Goal: Transaction & Acquisition: Book appointment/travel/reservation

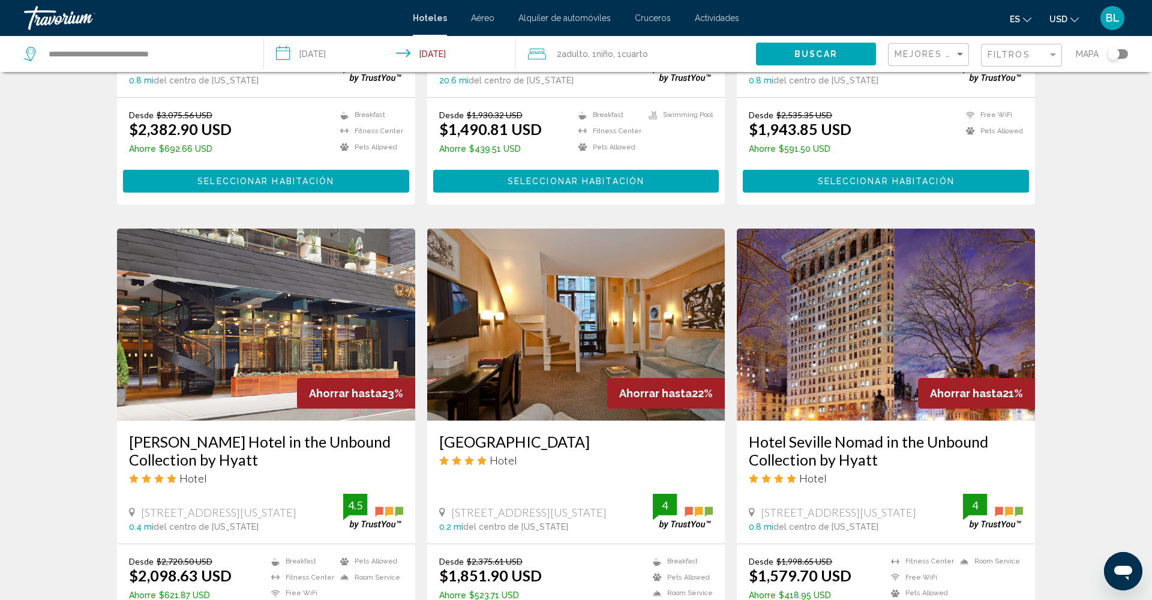
scroll to position [334, 0]
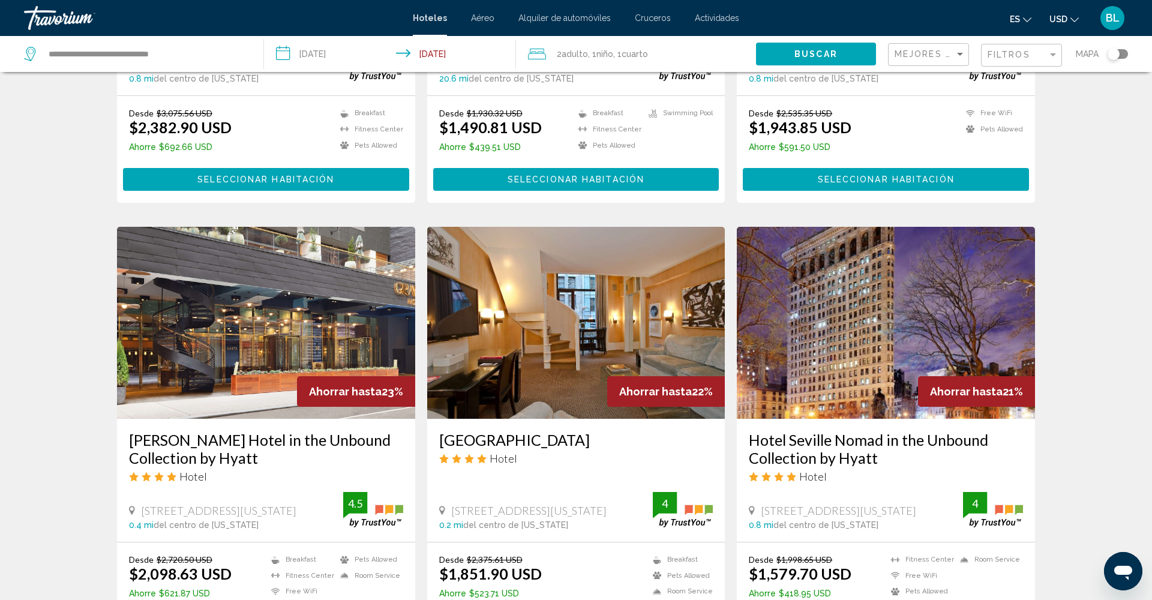
drag, startPoint x: 305, startPoint y: 280, endPoint x: 312, endPoint y: 284, distance: 7.8
click at [328, 301] on img "Main content" at bounding box center [266, 323] width 298 height 192
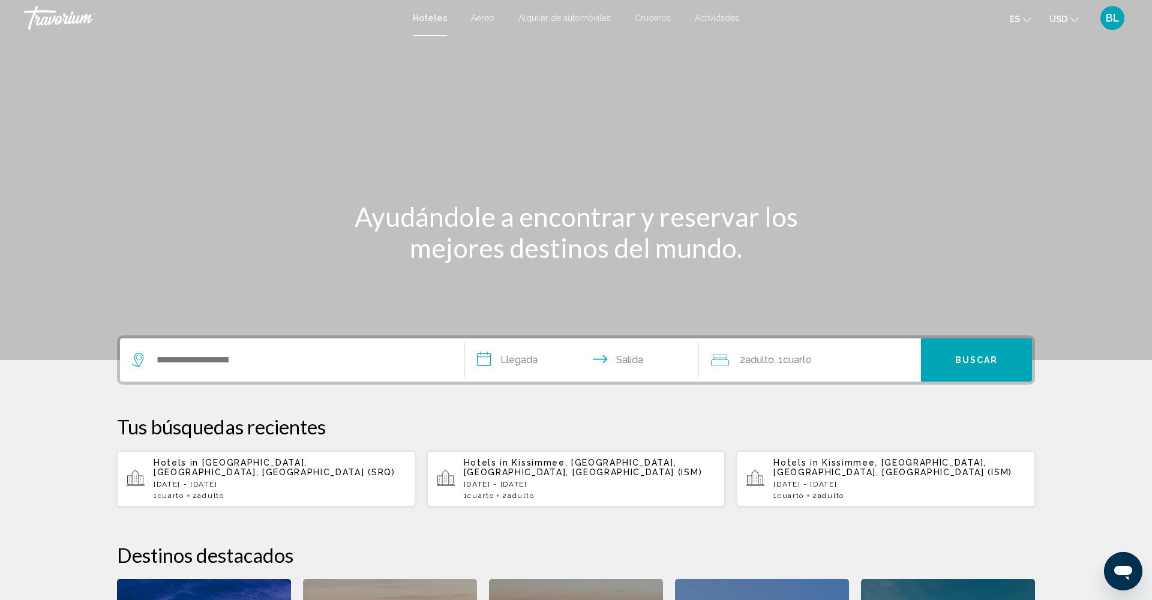
click at [754, 358] on span "Adulto" at bounding box center [759, 359] width 29 height 11
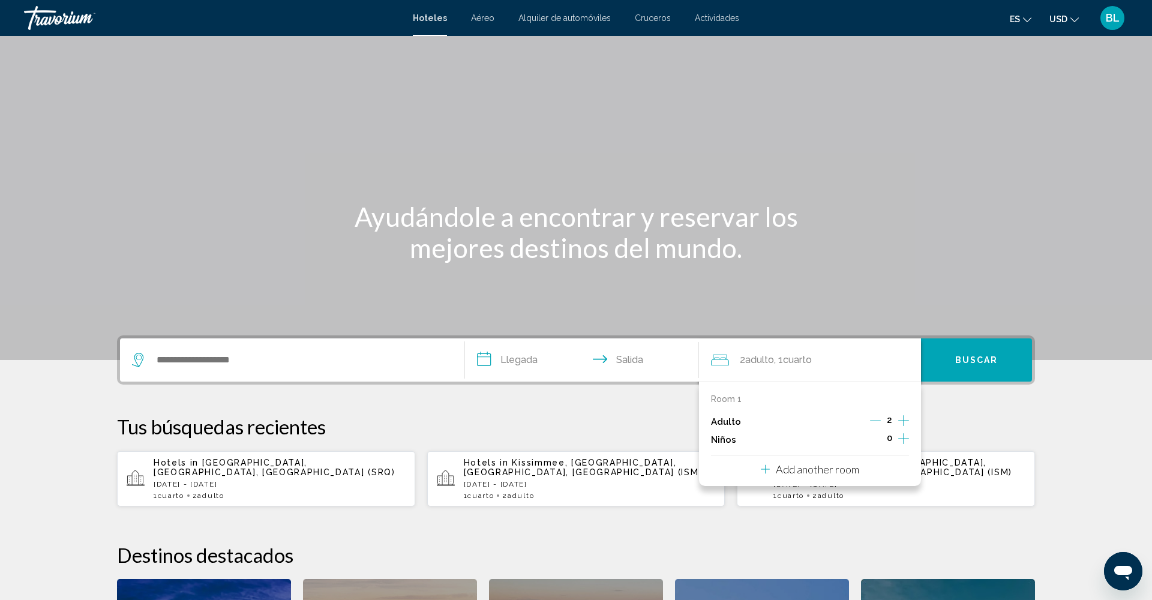
scroll to position [296, 0]
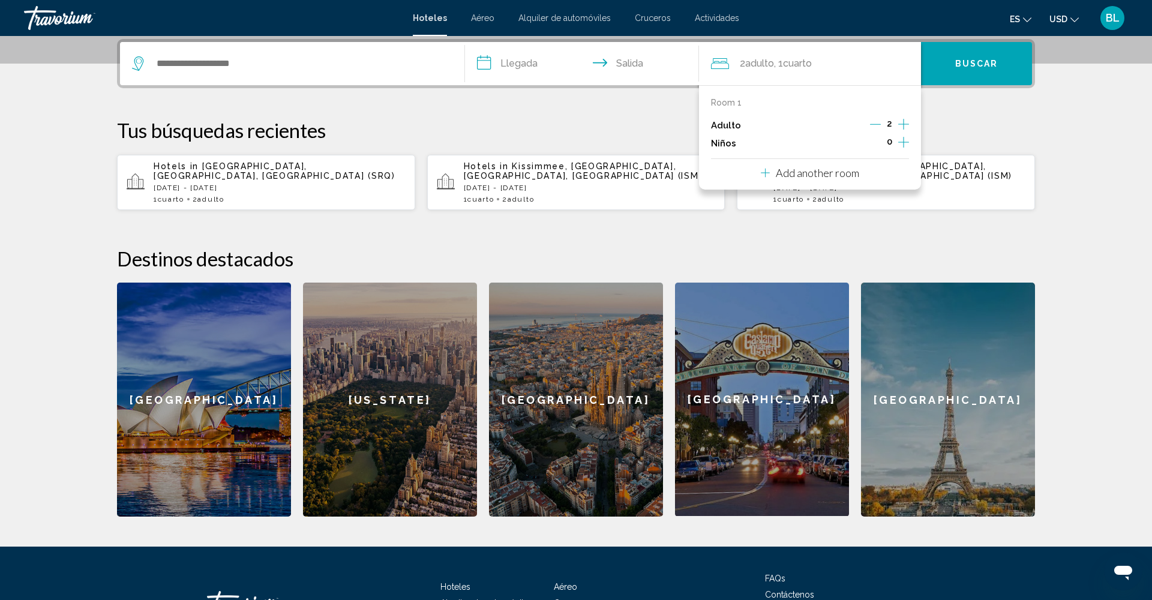
click at [778, 152] on div "Niños 0" at bounding box center [810, 143] width 198 height 18
click at [905, 149] on icon "Increment children" at bounding box center [903, 142] width 11 height 14
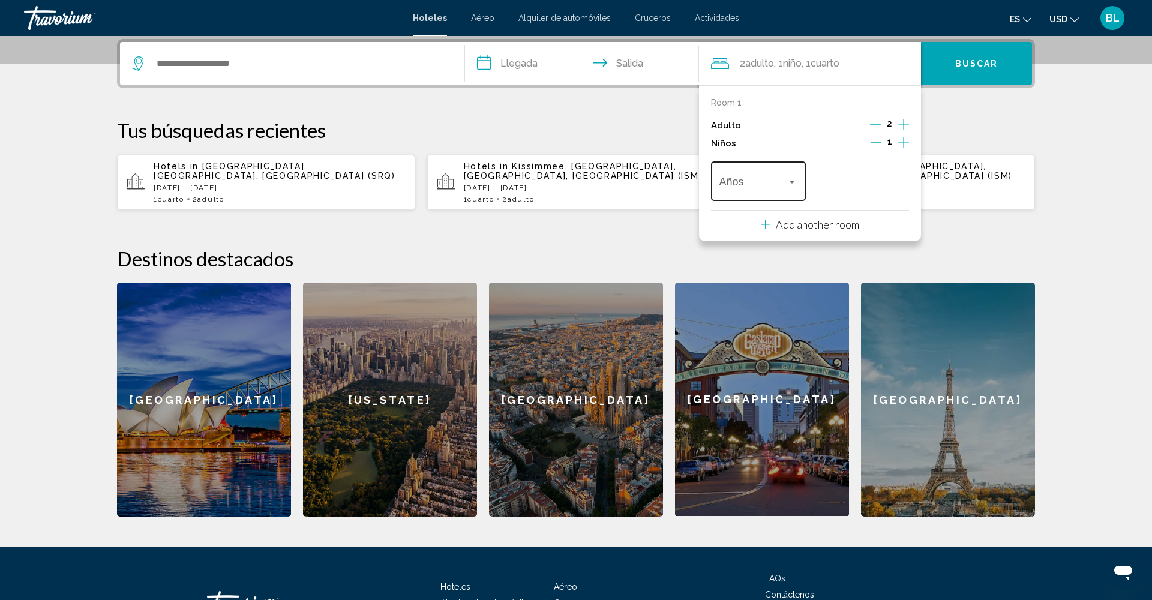
click at [774, 183] on span "Travelers: 2 adults, 1 child" at bounding box center [753, 184] width 68 height 12
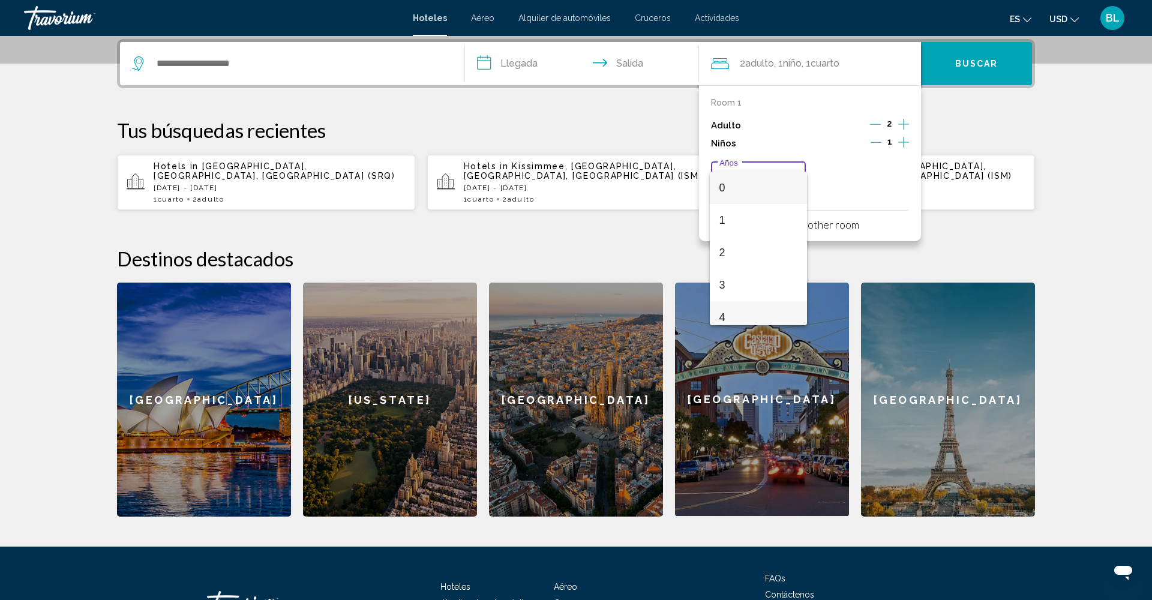
click at [737, 316] on span "4" at bounding box center [758, 317] width 79 height 32
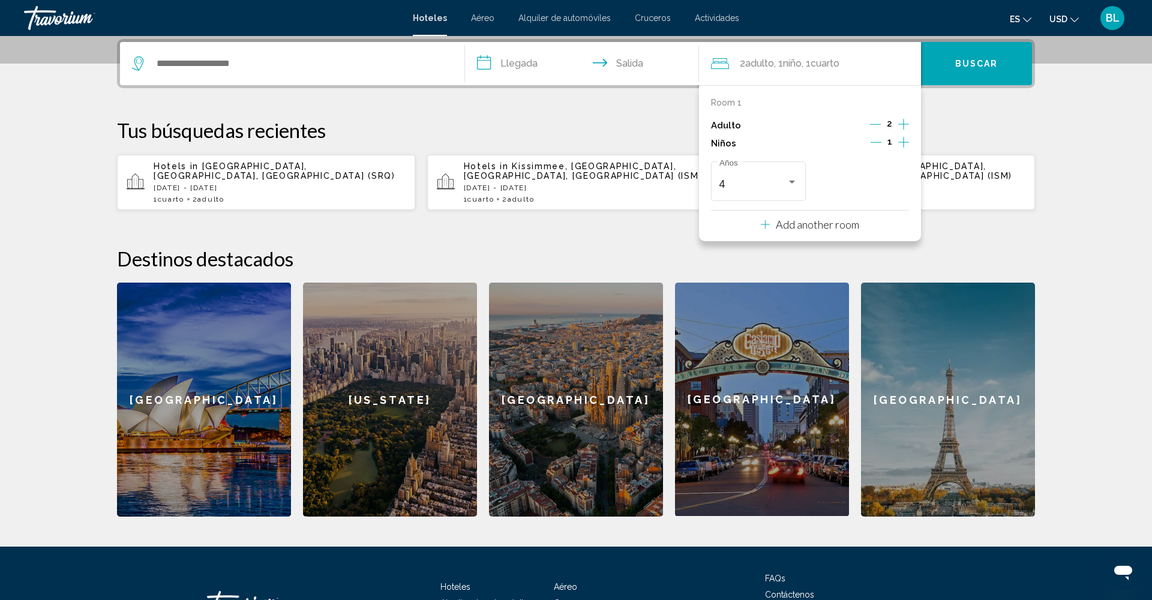
drag, startPoint x: 952, startPoint y: 92, endPoint x: 682, endPoint y: 89, distance: 270.0
click at [948, 93] on div "**********" at bounding box center [576, 278] width 966 height 478
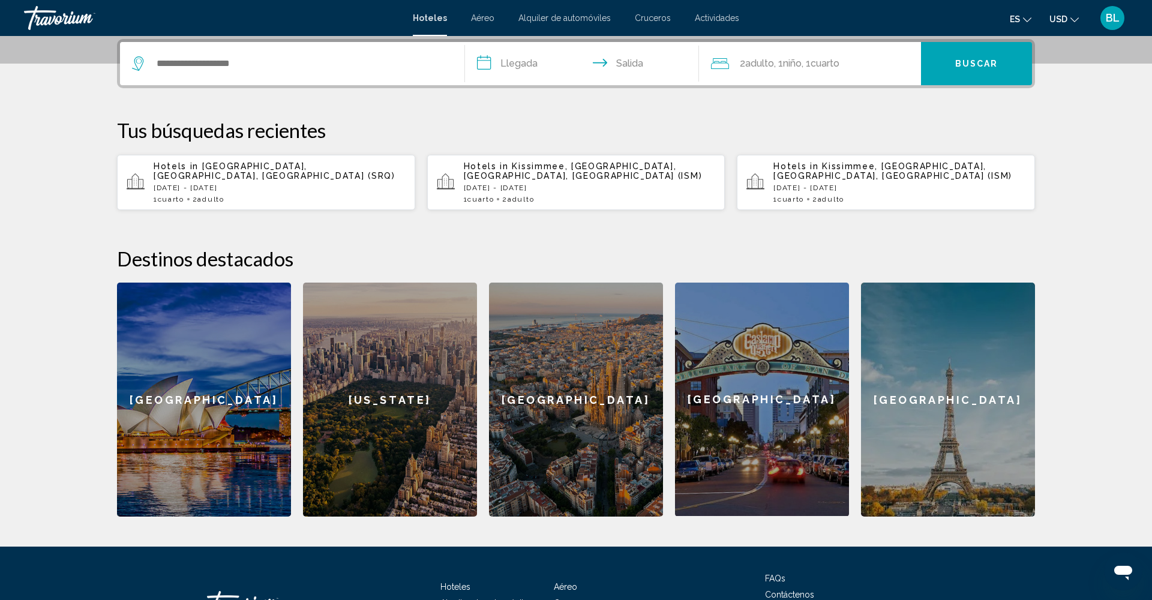
click at [293, 73] on div "Search widget" at bounding box center [292, 63] width 320 height 43
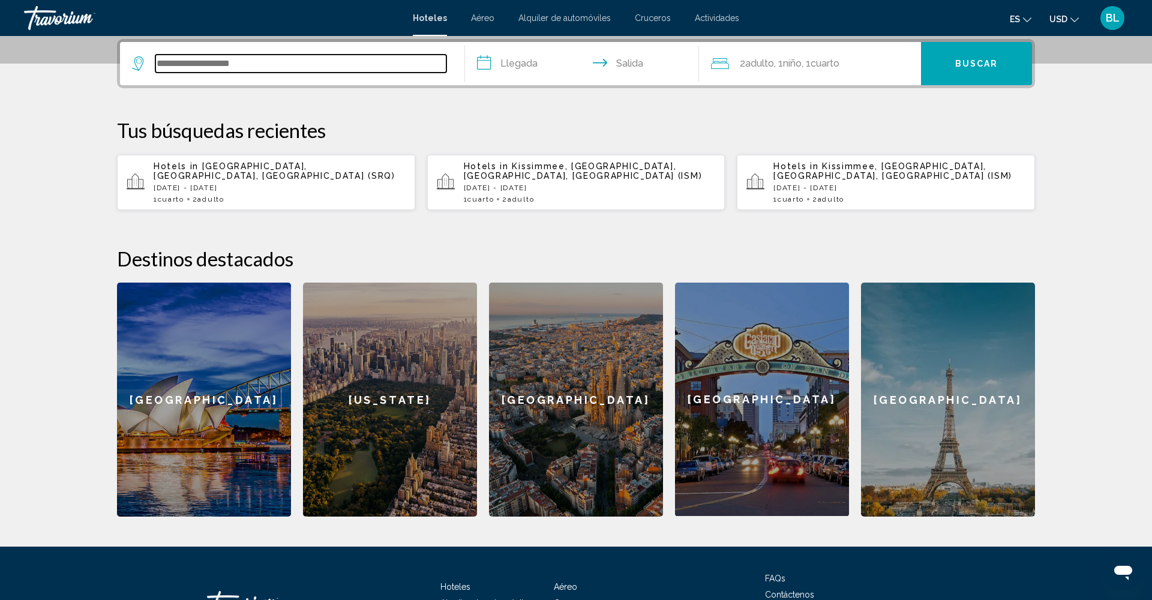
click at [246, 65] on input "Search widget" at bounding box center [300, 64] width 291 height 18
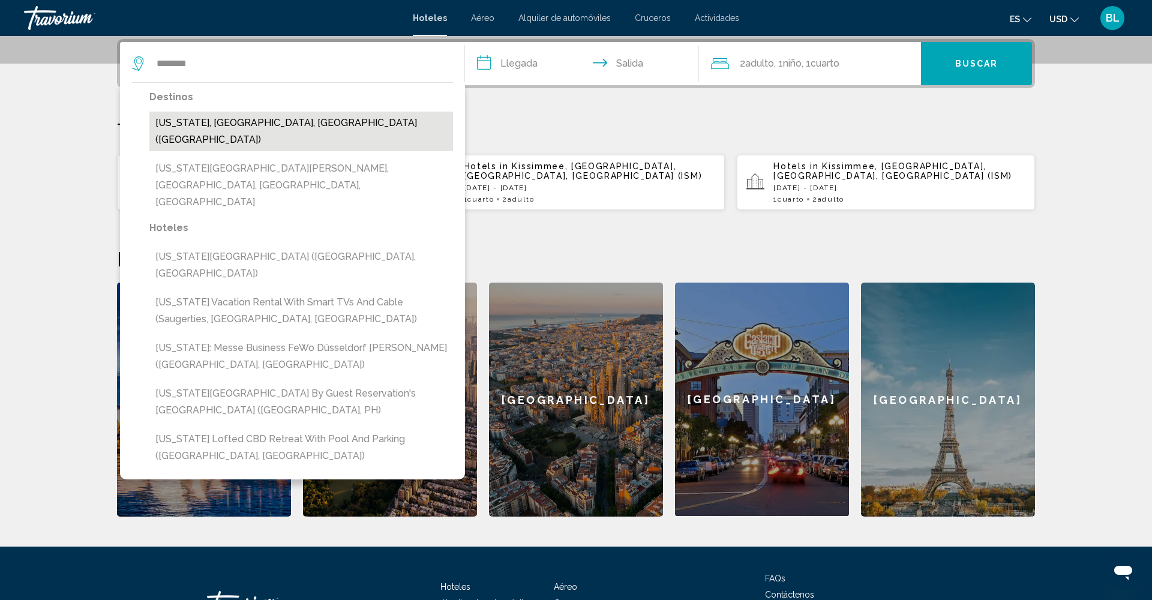
drag, startPoint x: 246, startPoint y: 65, endPoint x: 256, endPoint y: 124, distance: 60.3
click at [256, 124] on button "[US_STATE], [GEOGRAPHIC_DATA], [GEOGRAPHIC_DATA] ([GEOGRAPHIC_DATA])" at bounding box center [301, 132] width 304 height 40
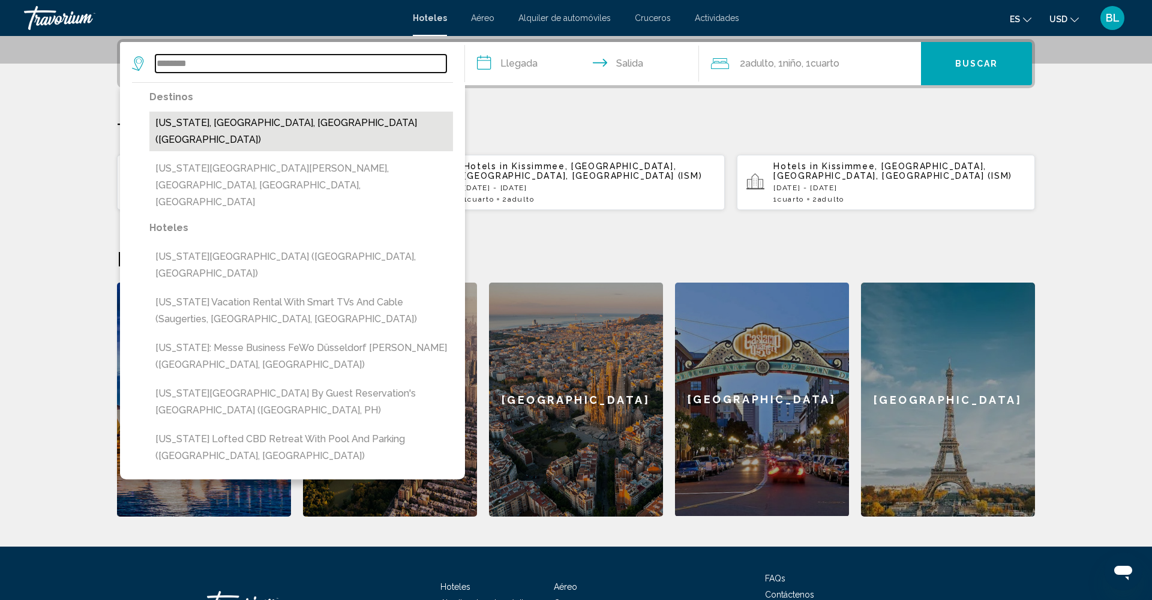
type input "**********"
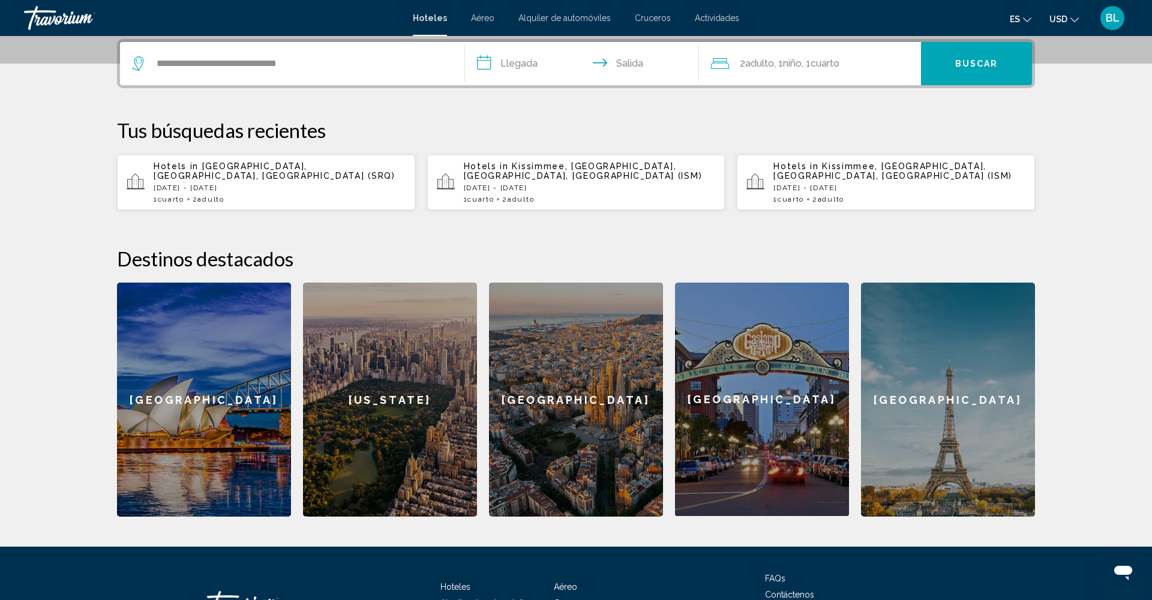
click at [503, 66] on input "**********" at bounding box center [584, 65] width 239 height 47
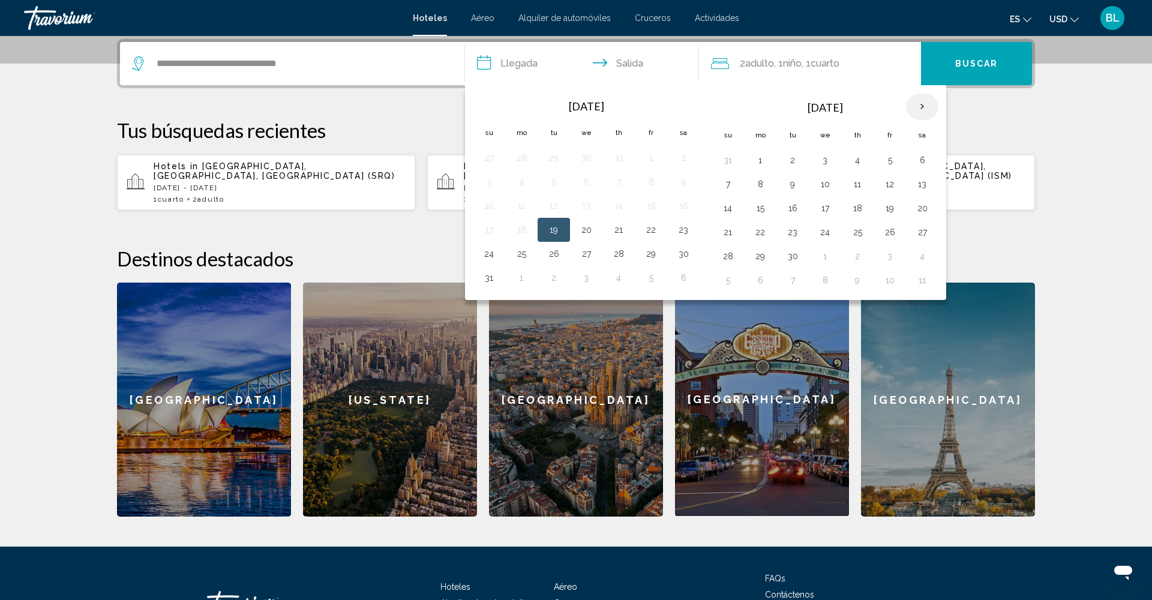
click at [920, 106] on th "Next month" at bounding box center [922, 107] width 32 height 26
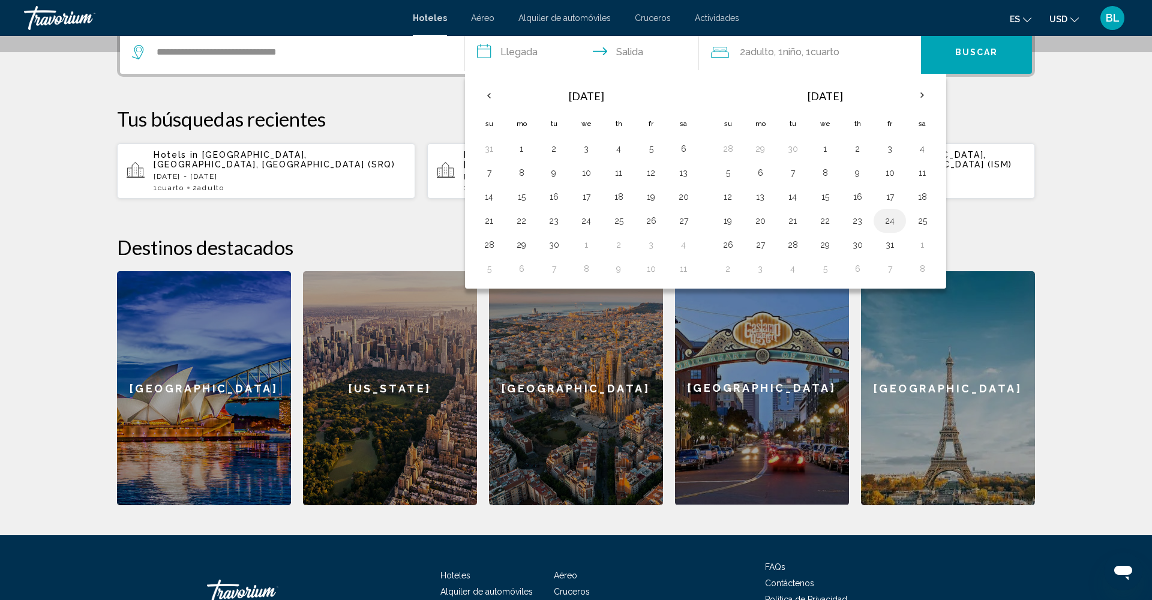
scroll to position [308, 1]
click at [920, 221] on button "25" at bounding box center [922, 220] width 19 height 17
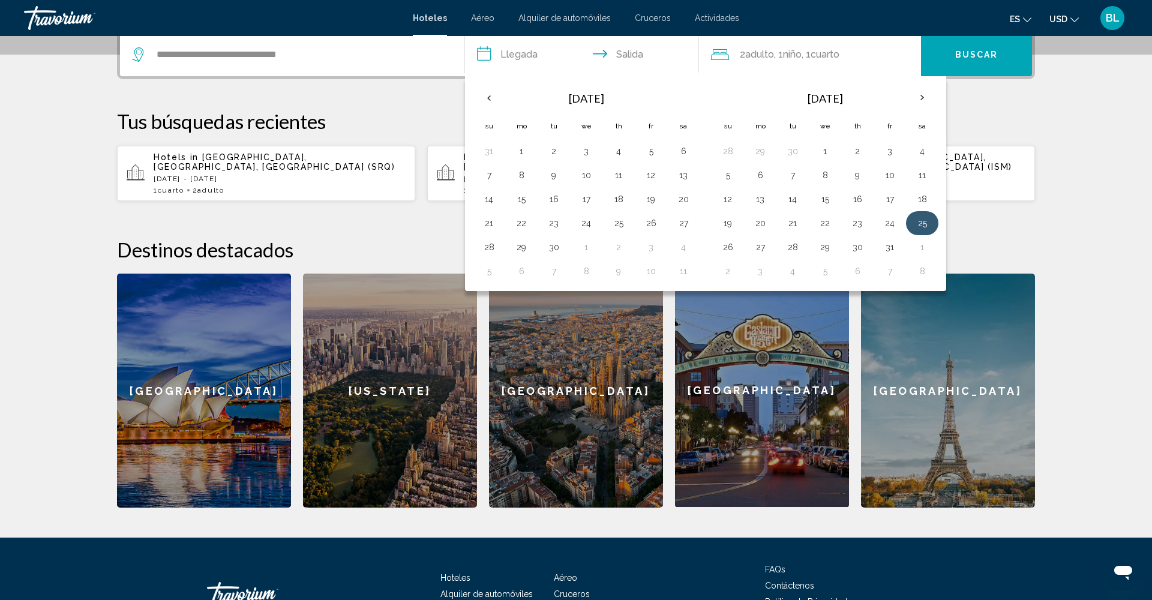
scroll to position [304, 0]
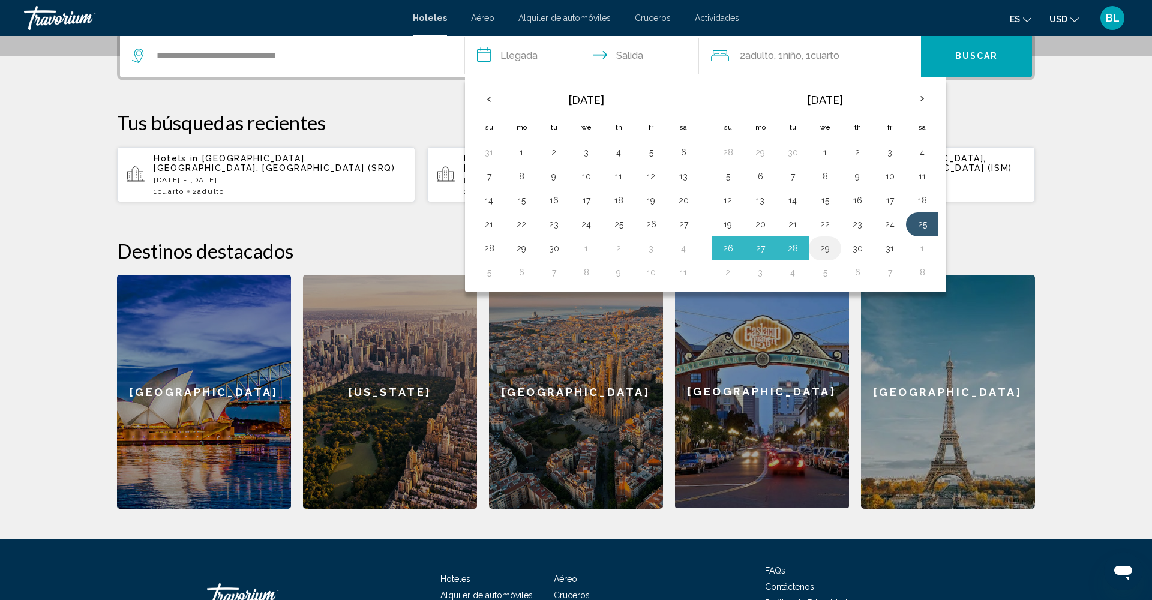
click at [827, 251] on button "29" at bounding box center [824, 248] width 19 height 17
type input "**********"
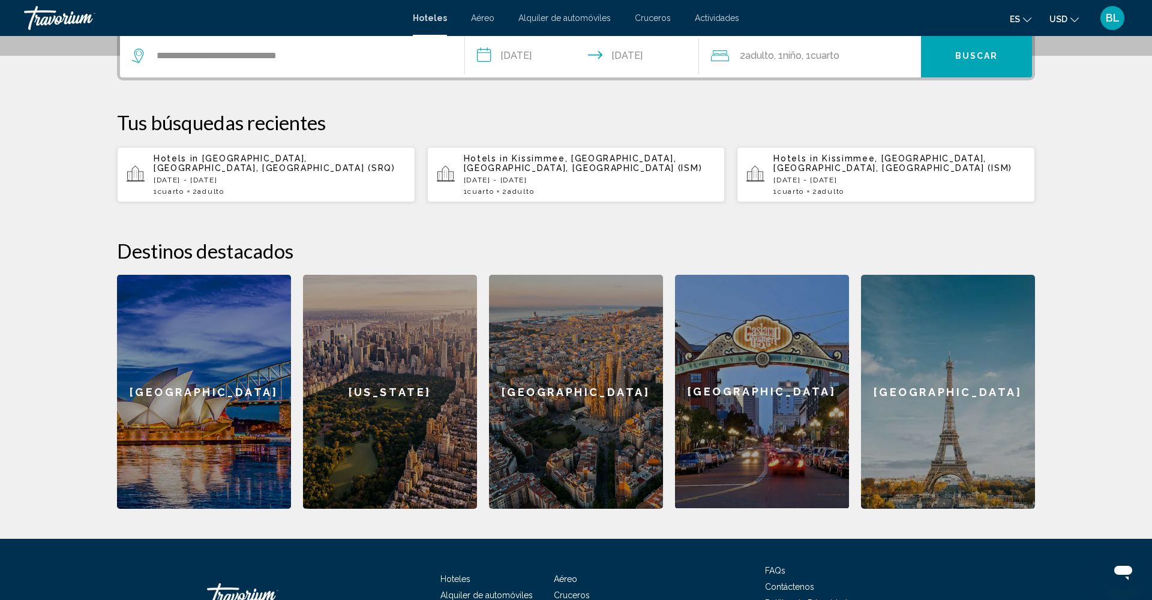
click at [990, 56] on span "Buscar" at bounding box center [976, 57] width 43 height 10
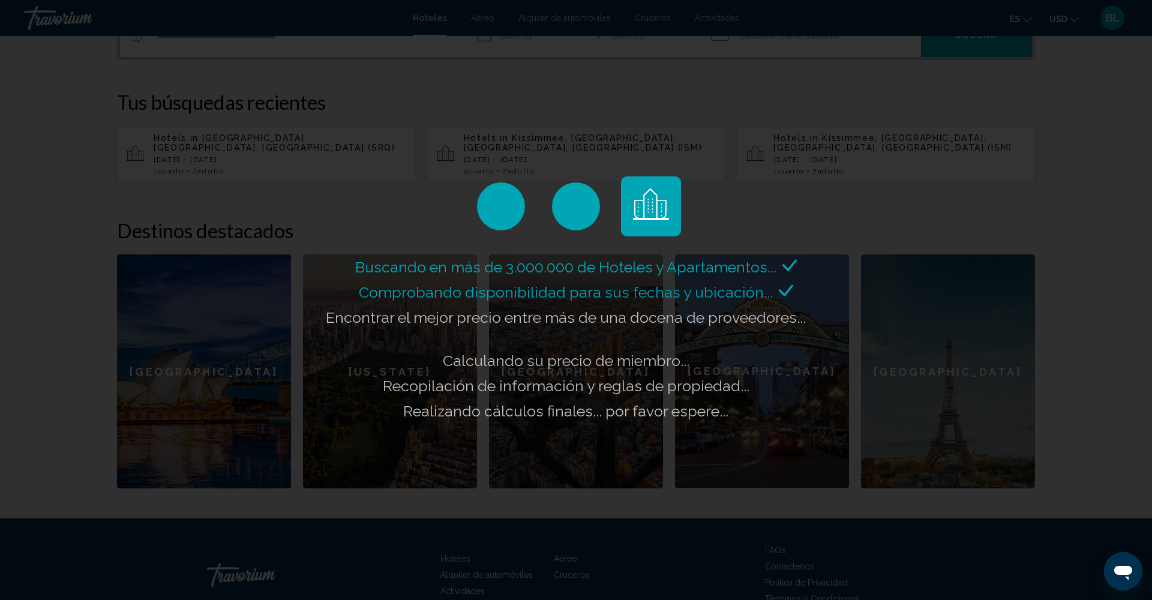
scroll to position [325, 0]
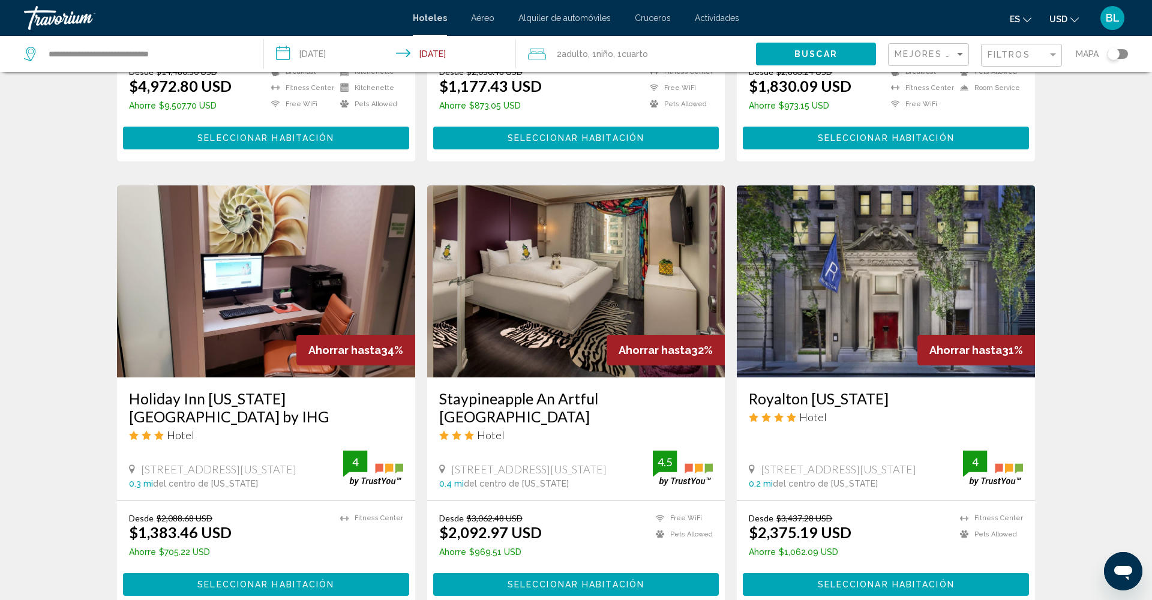
scroll to position [393, 0]
click at [938, 59] on div "Mejores descuentos" at bounding box center [930, 55] width 71 height 22
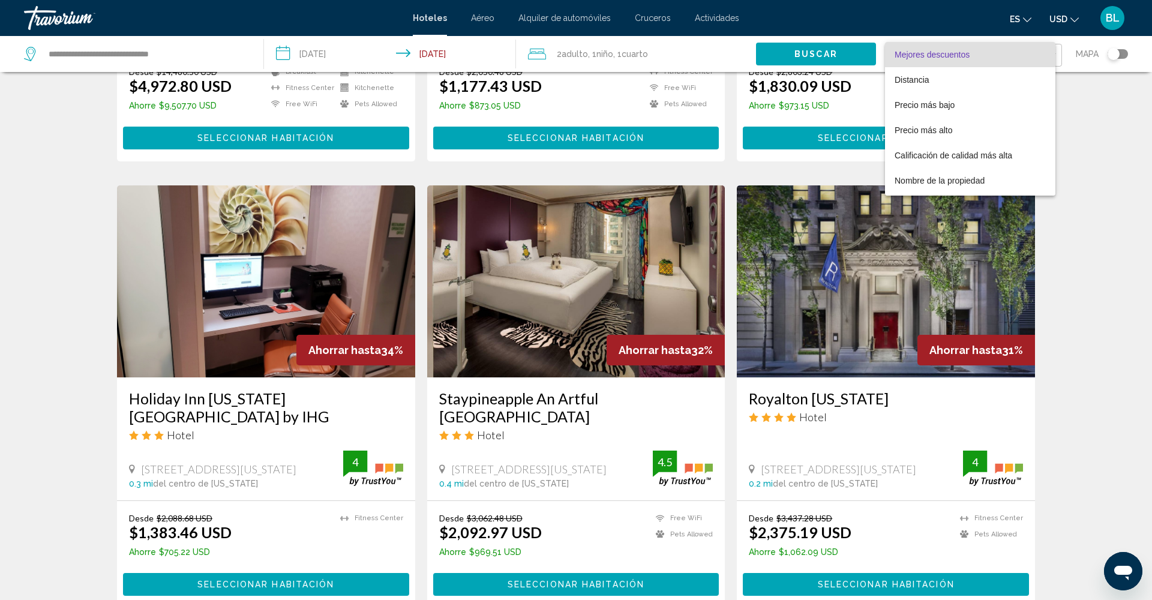
click at [1097, 83] on div at bounding box center [576, 300] width 1152 height 600
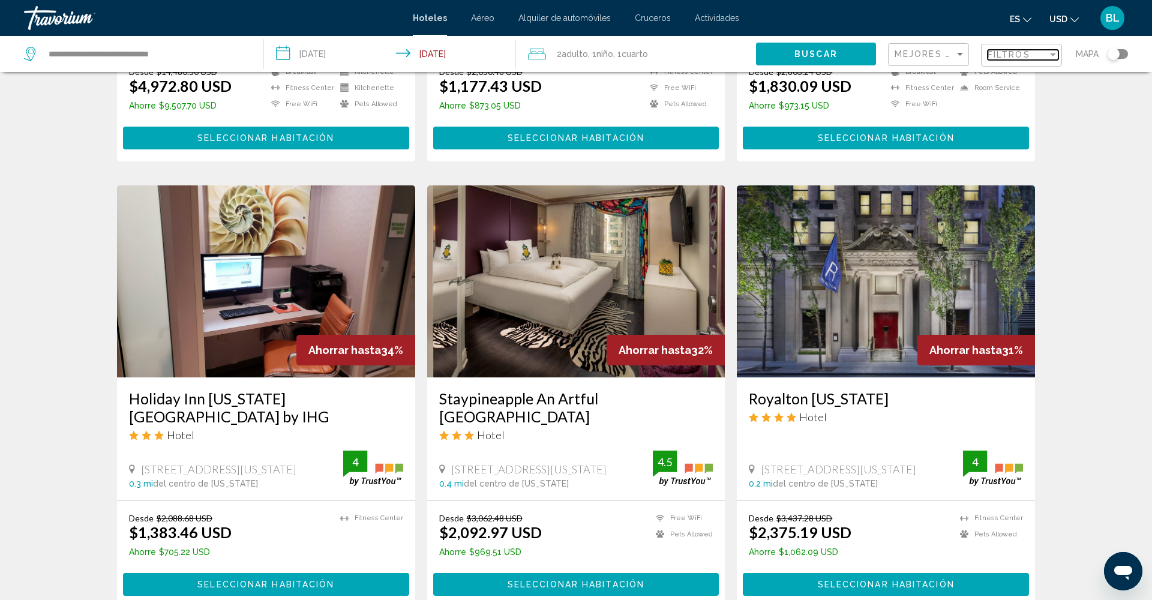
click at [1026, 56] on span "Filtros" at bounding box center [1009, 55] width 43 height 10
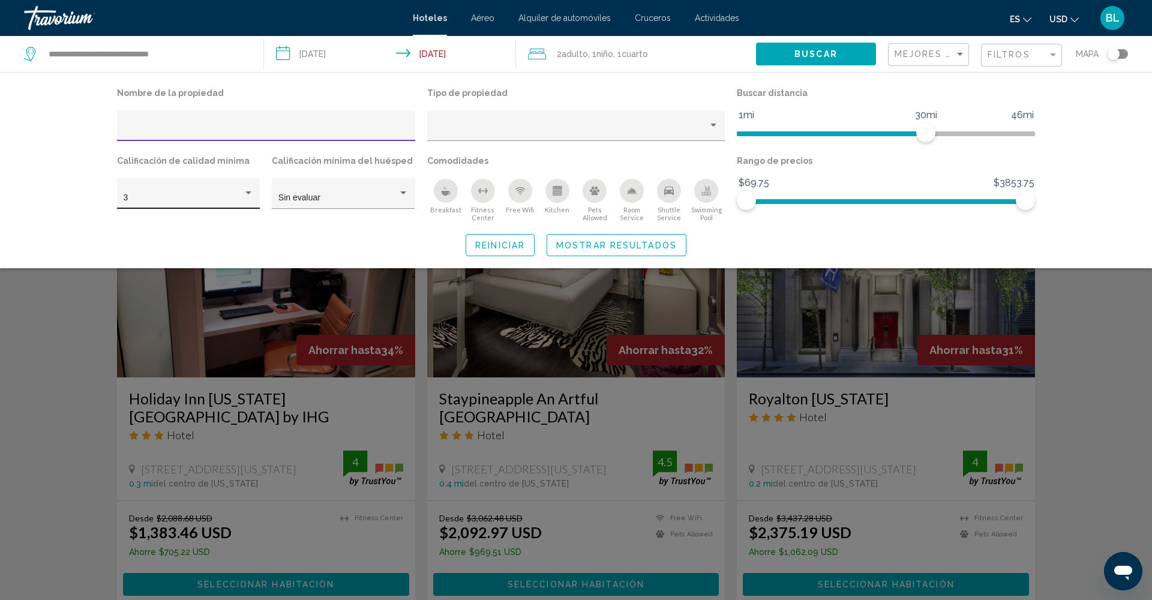
click at [227, 191] on div "3" at bounding box center [189, 197] width 130 height 25
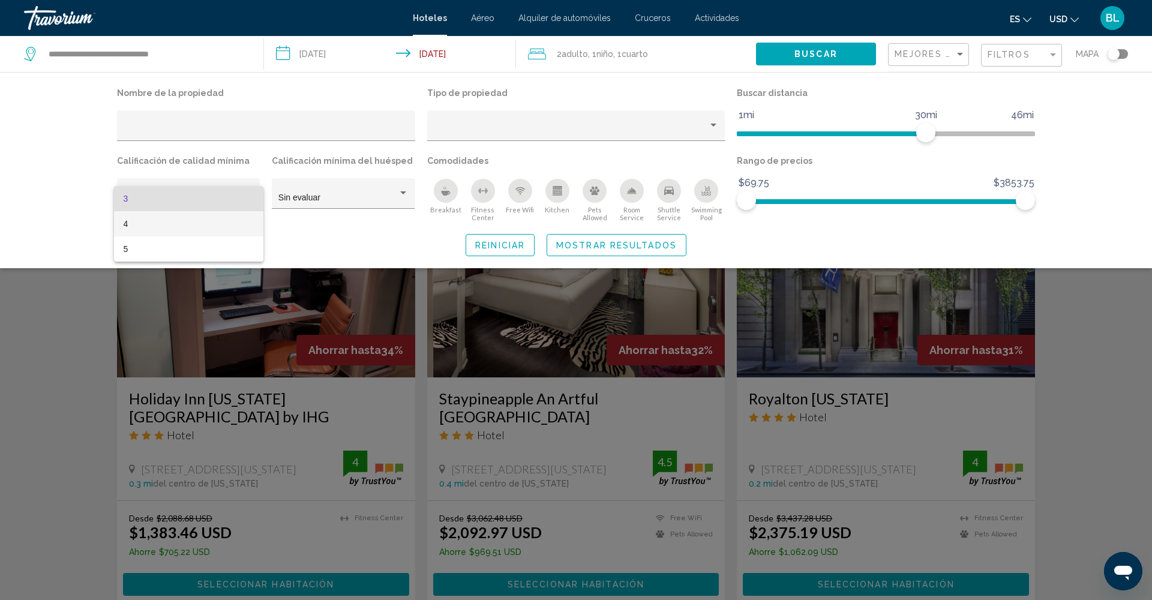
click at [186, 227] on span "4" at bounding box center [189, 223] width 130 height 25
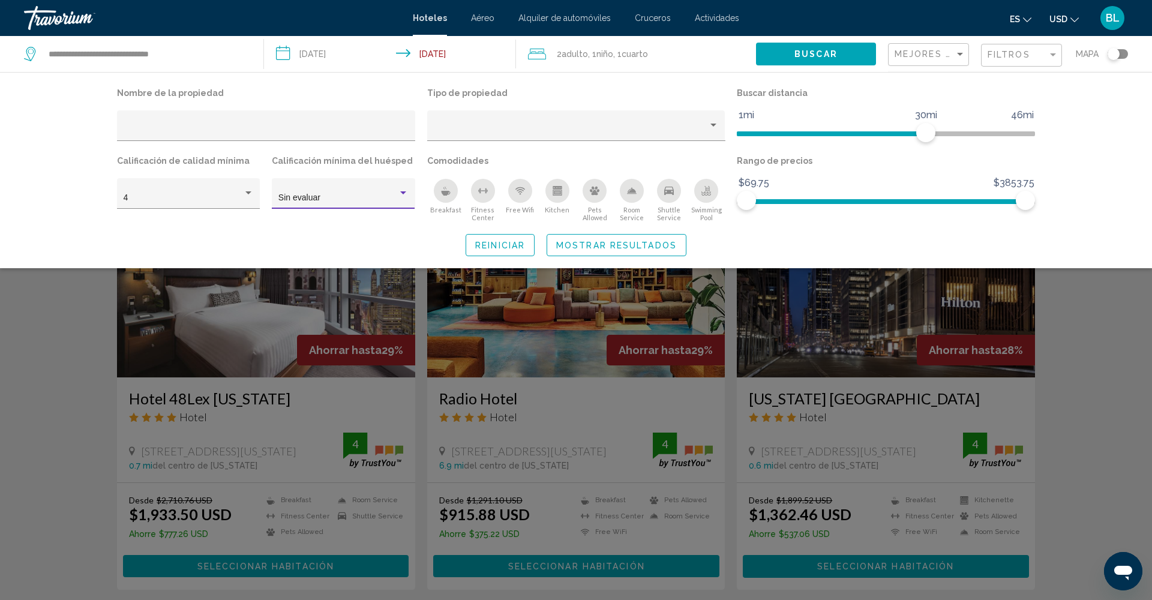
click at [290, 202] on span "Sin evaluar" at bounding box center [299, 198] width 42 height 10
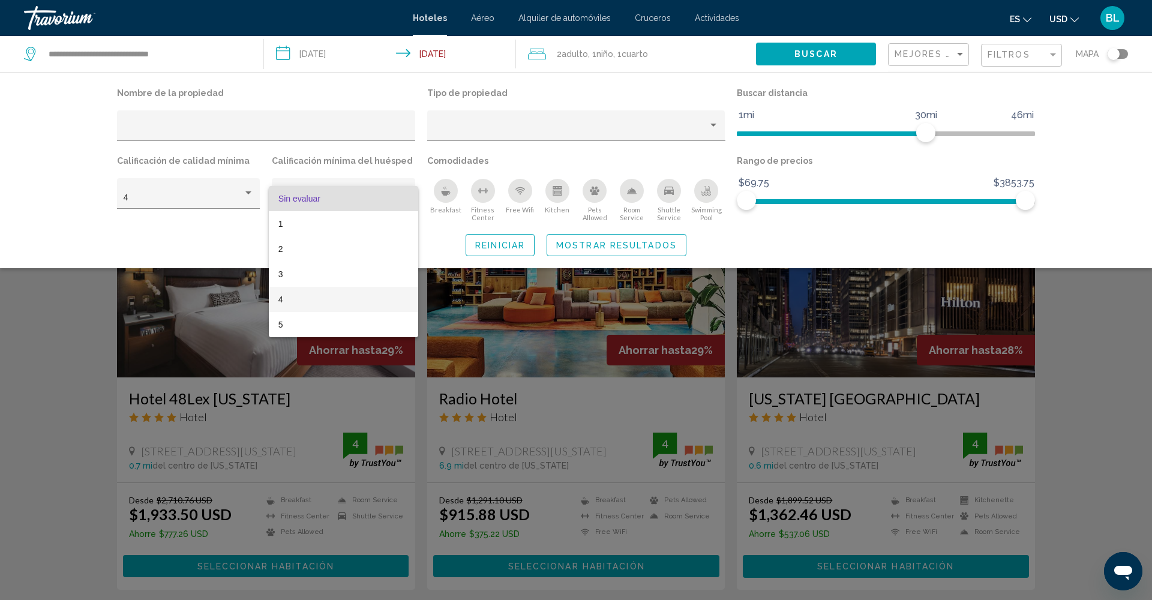
click at [300, 294] on span "4" at bounding box center [343, 299] width 130 height 25
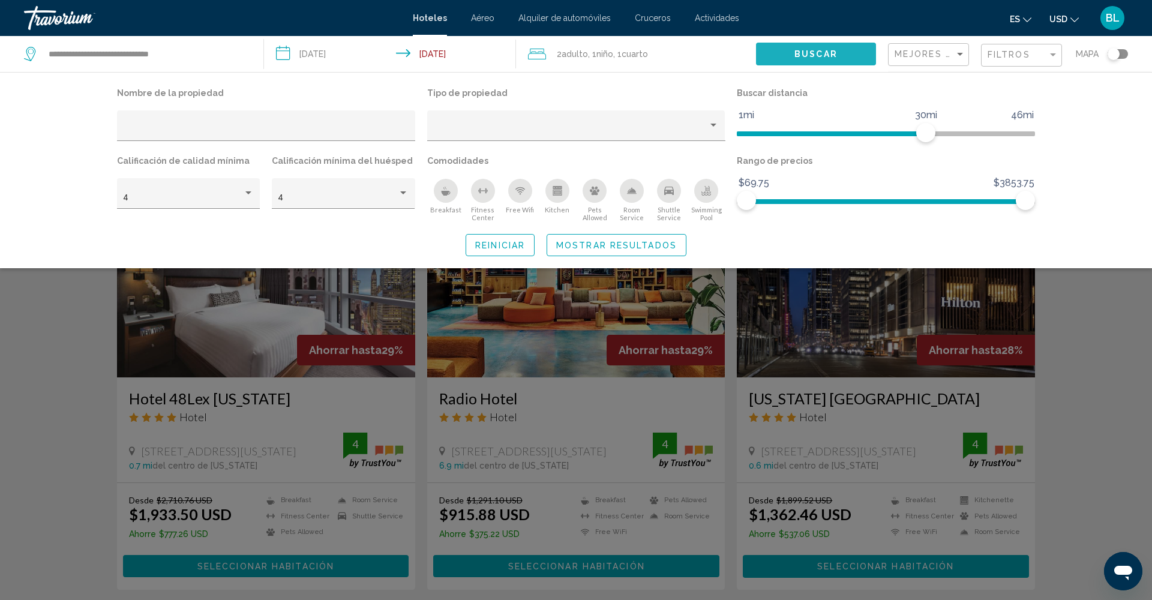
click at [808, 59] on span "Buscar" at bounding box center [815, 55] width 43 height 10
click at [660, 242] on span "Mostrar resultados" at bounding box center [616, 246] width 121 height 10
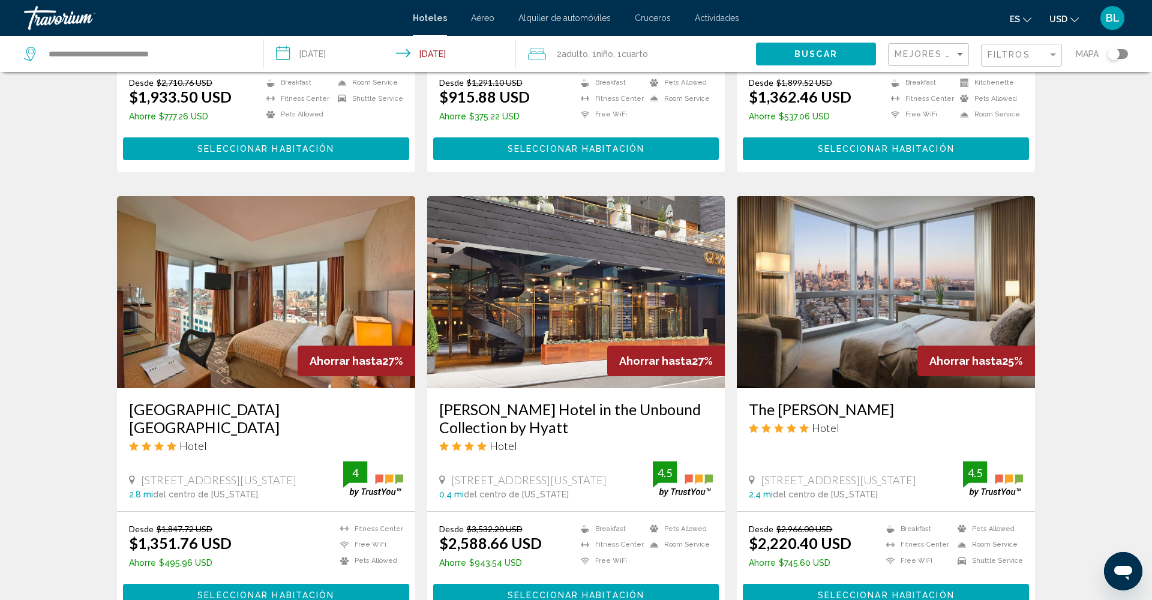
scroll to position [812, 0]
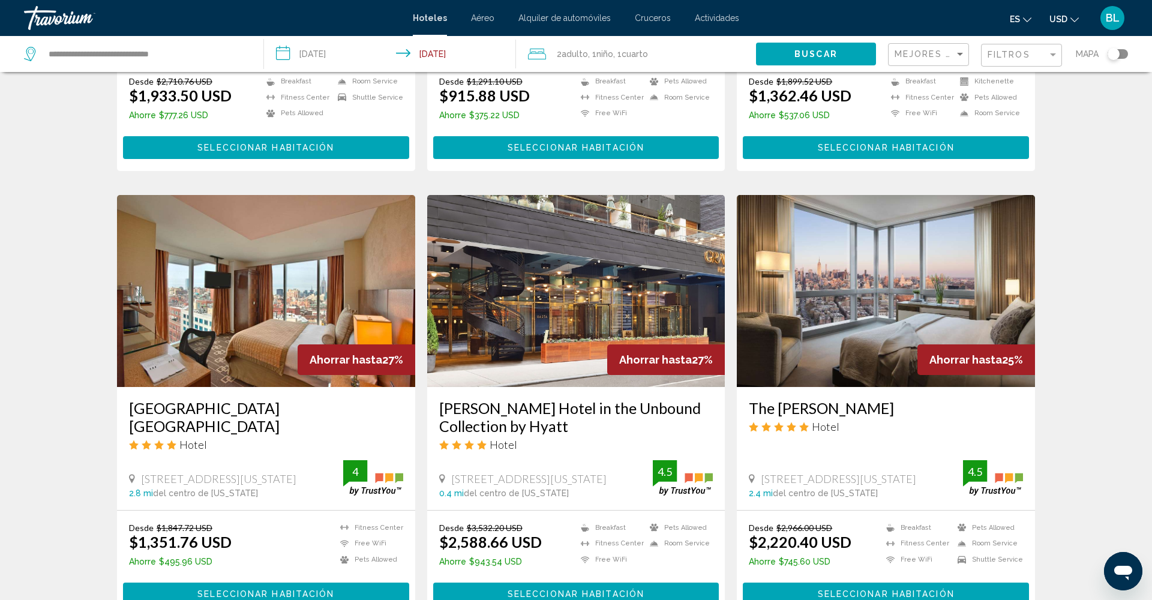
click at [559, 313] on img "Main content" at bounding box center [576, 291] width 298 height 192
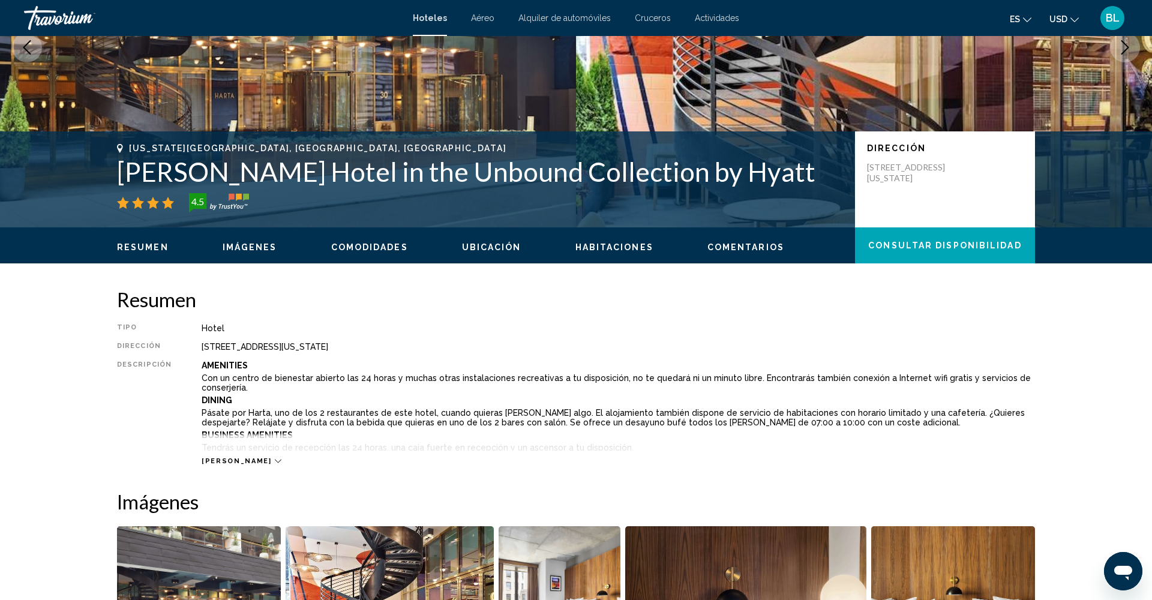
click at [248, 251] on span "Imágenes" at bounding box center [250, 247] width 55 height 10
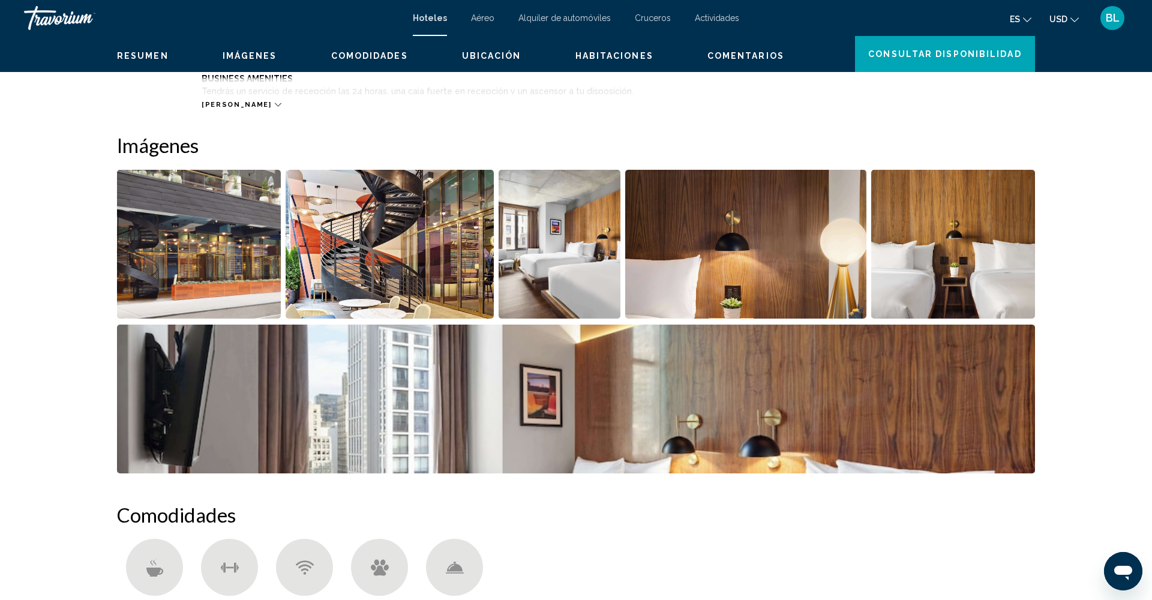
scroll to position [586, 0]
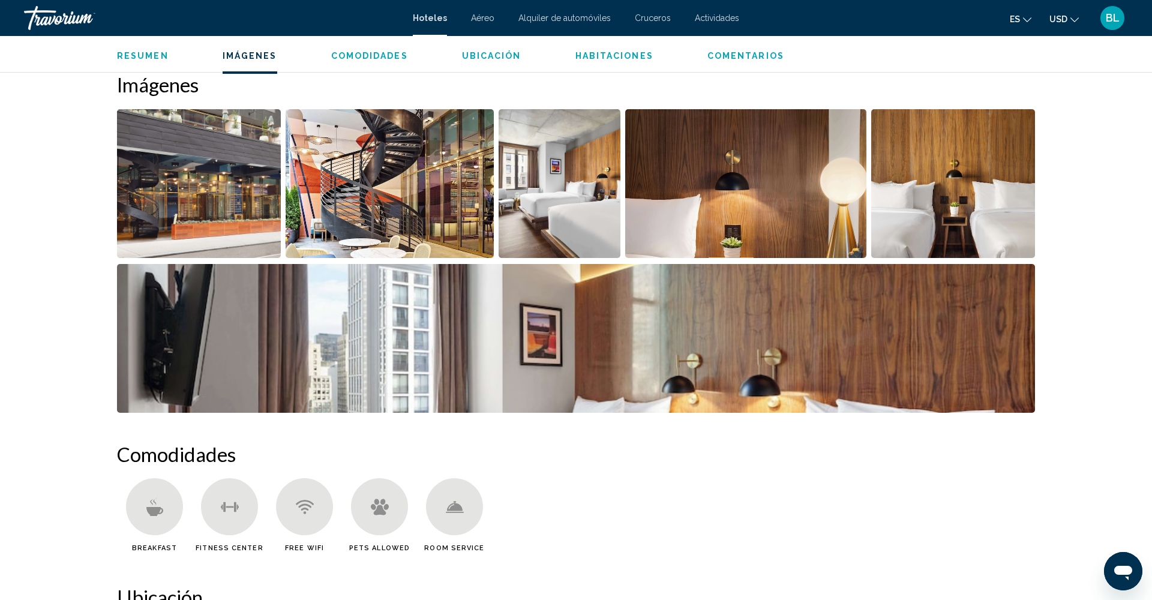
click at [253, 221] on img "Open full-screen image slider" at bounding box center [199, 183] width 164 height 149
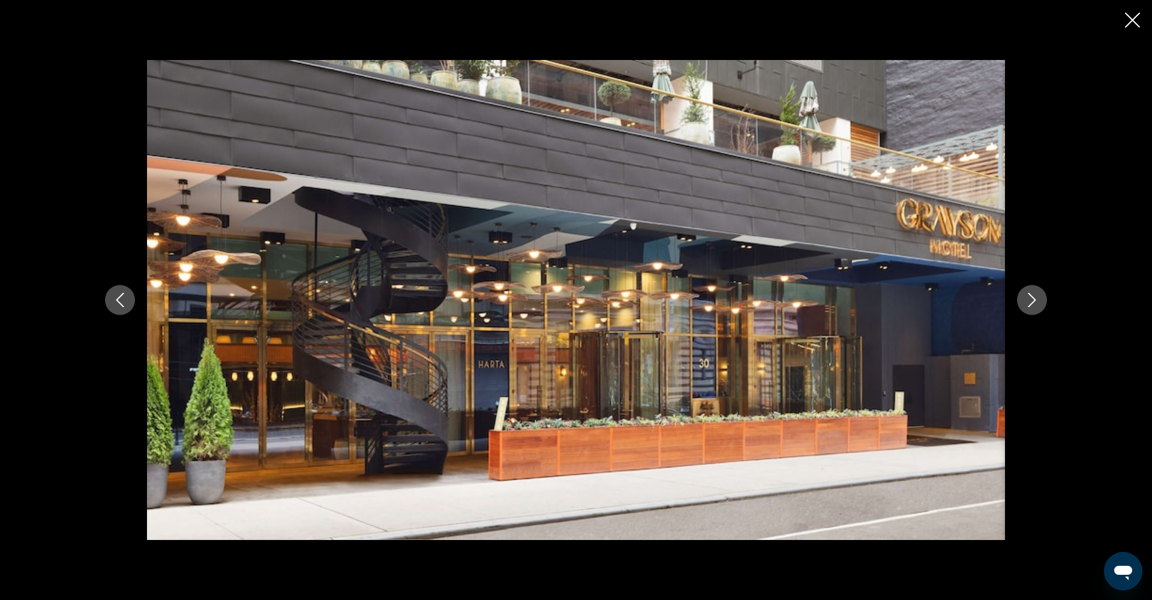
click at [1030, 296] on icon "Next image" at bounding box center [1032, 300] width 14 height 14
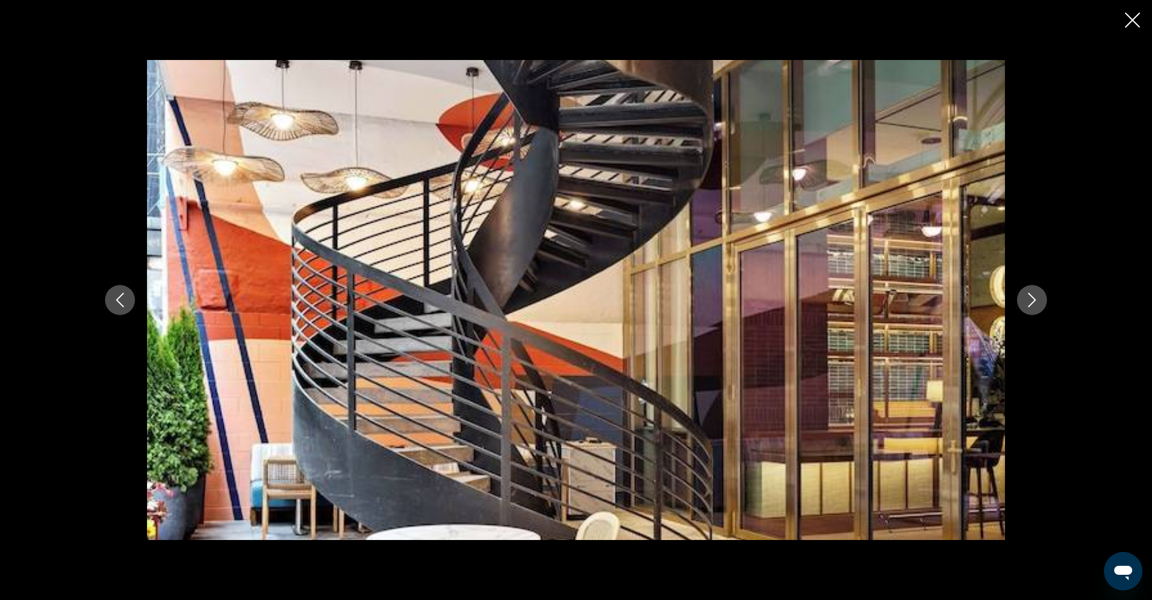
click at [1030, 293] on icon "Next image" at bounding box center [1032, 300] width 14 height 14
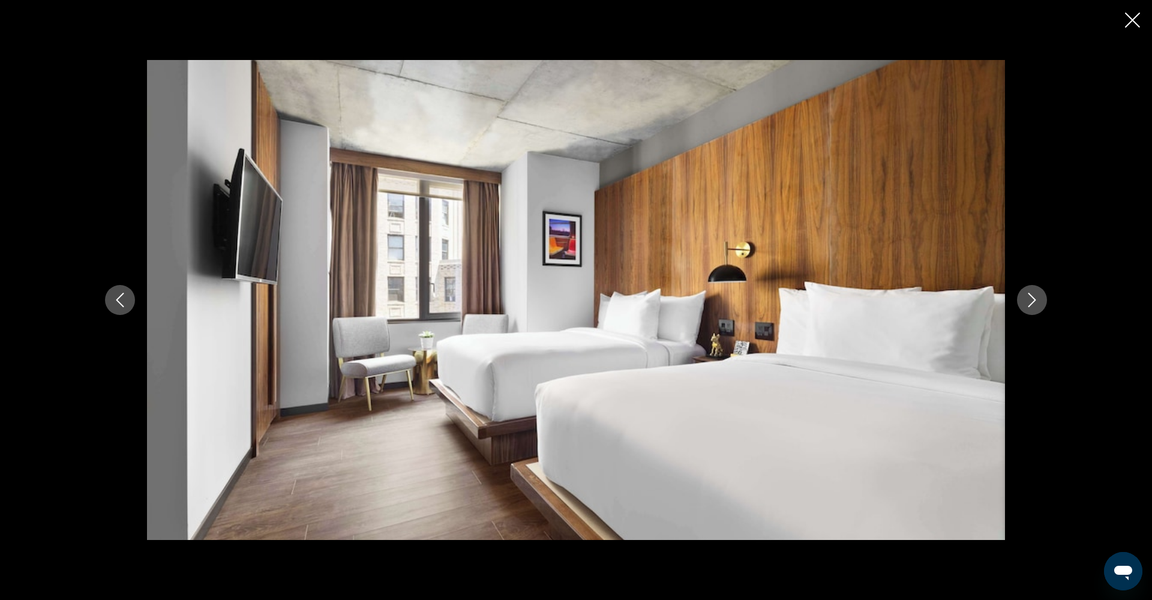
click at [1030, 293] on icon "Next image" at bounding box center [1032, 300] width 14 height 14
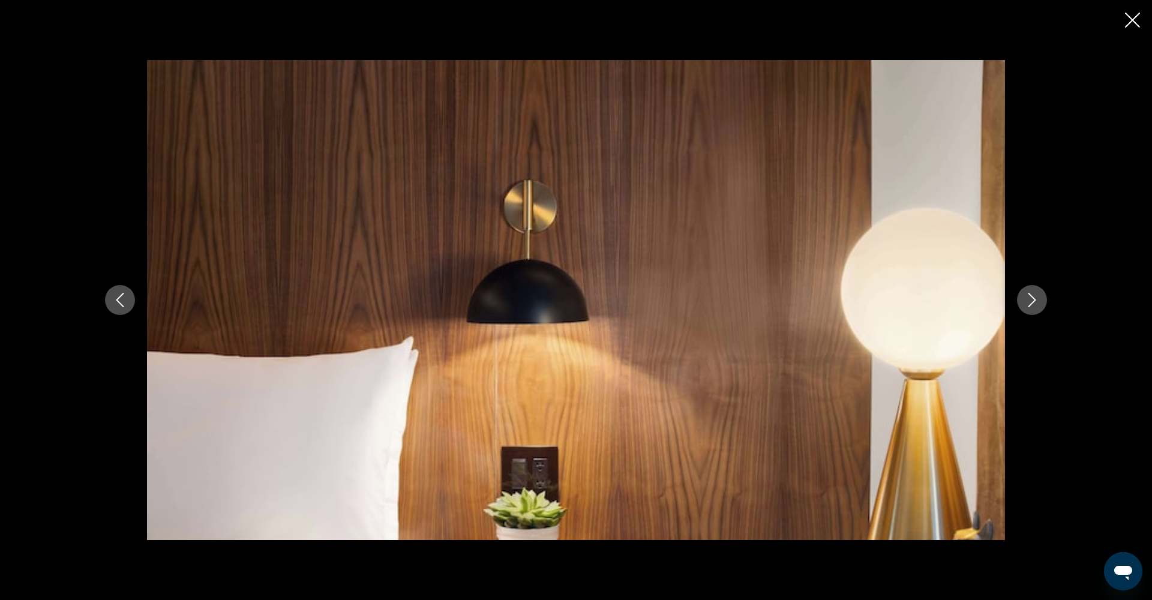
click at [1030, 293] on icon "Next image" at bounding box center [1032, 300] width 14 height 14
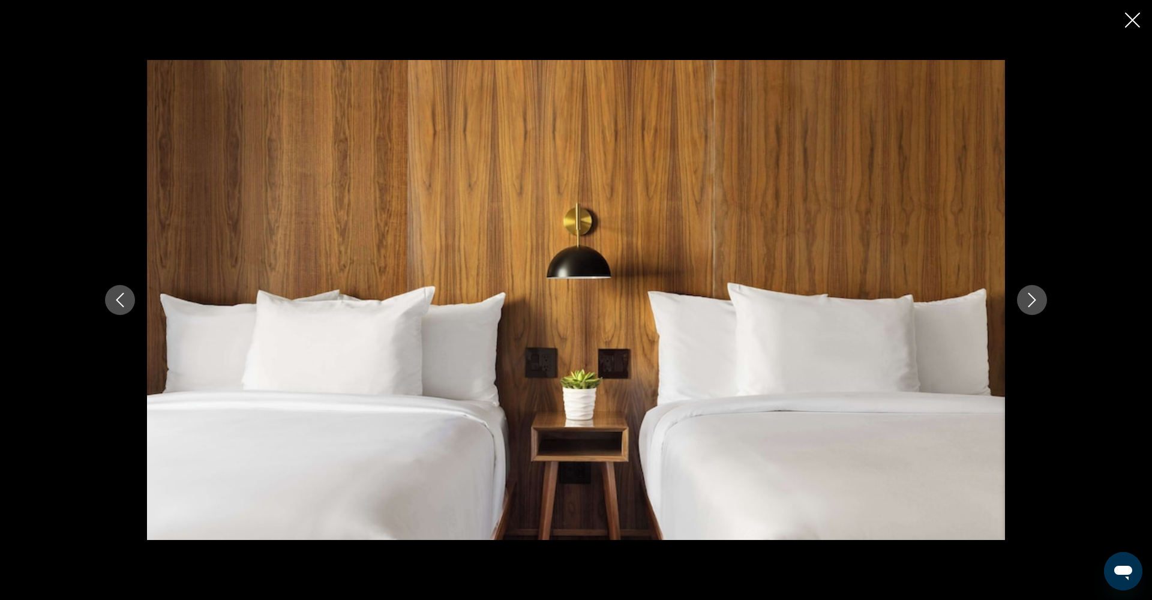
click at [1030, 293] on icon "Next image" at bounding box center [1032, 300] width 14 height 14
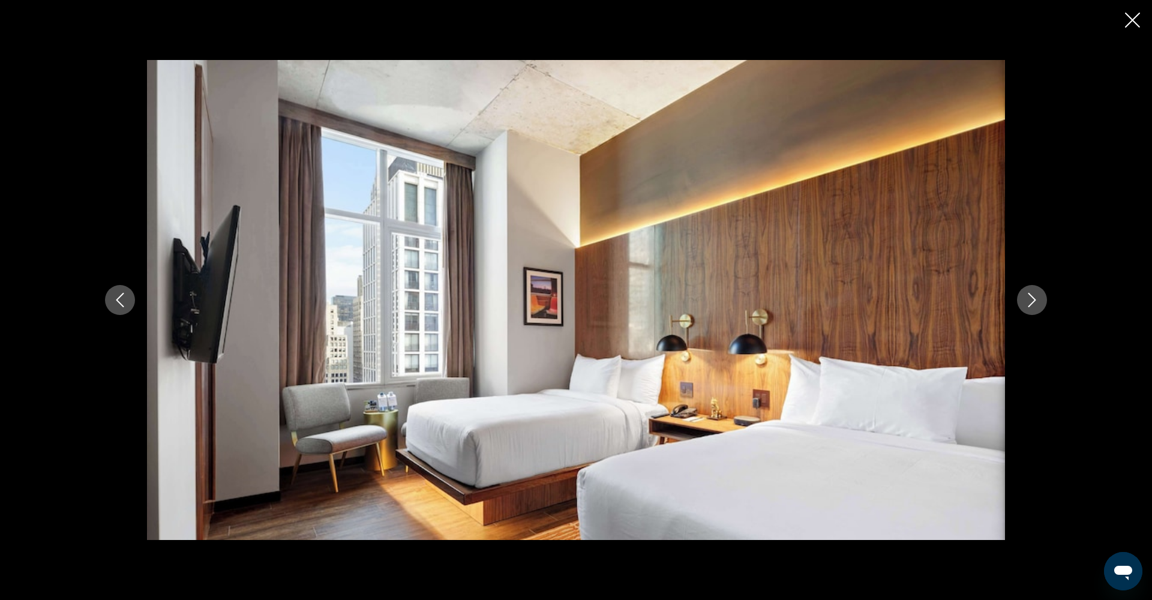
click at [1030, 293] on icon "Next image" at bounding box center [1032, 300] width 14 height 14
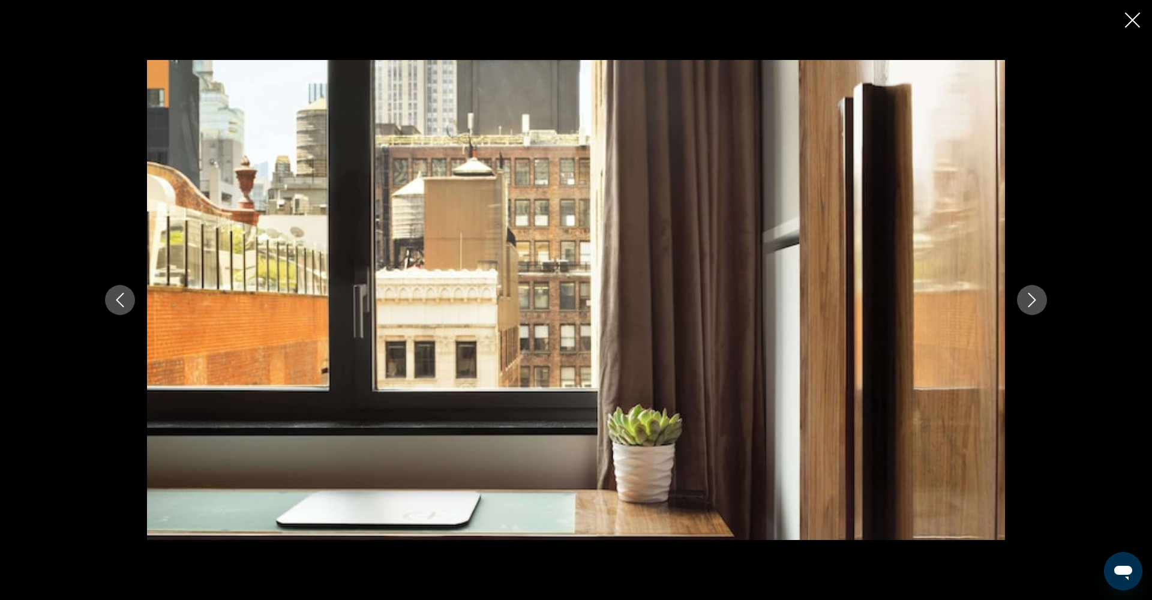
click at [1132, 25] on icon "Close slideshow" at bounding box center [1132, 20] width 15 height 15
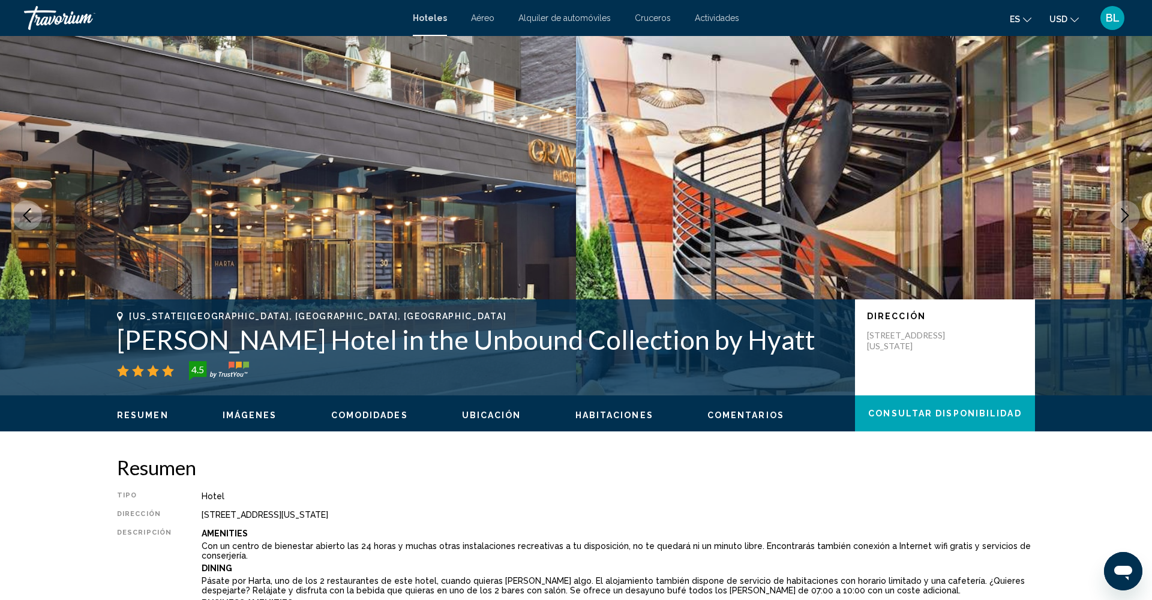
scroll to position [9, 0]
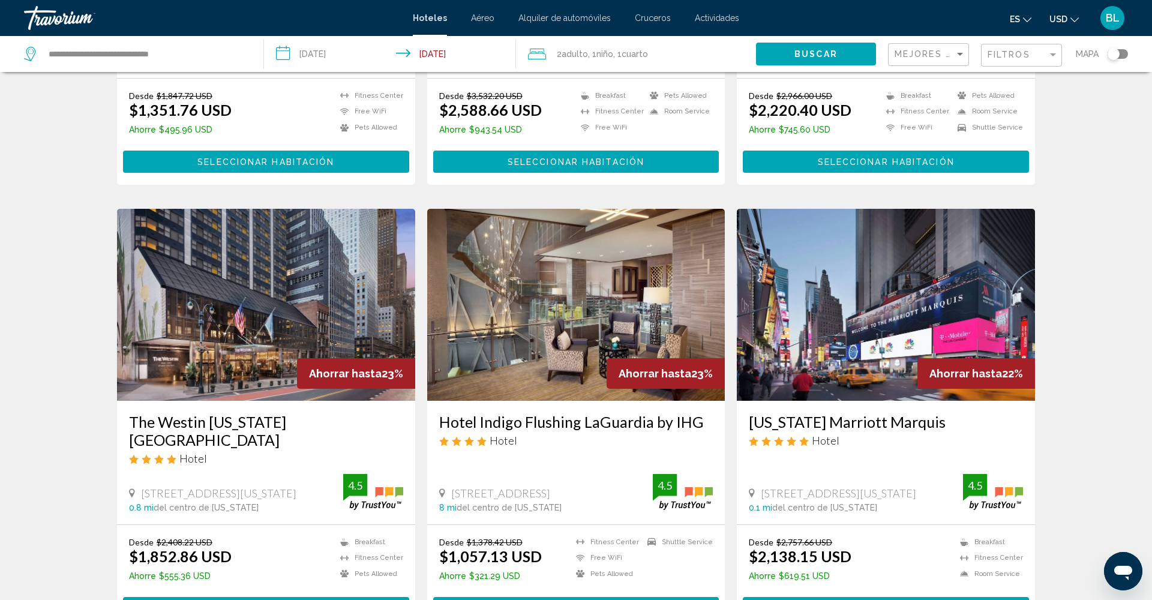
scroll to position [1177, 0]
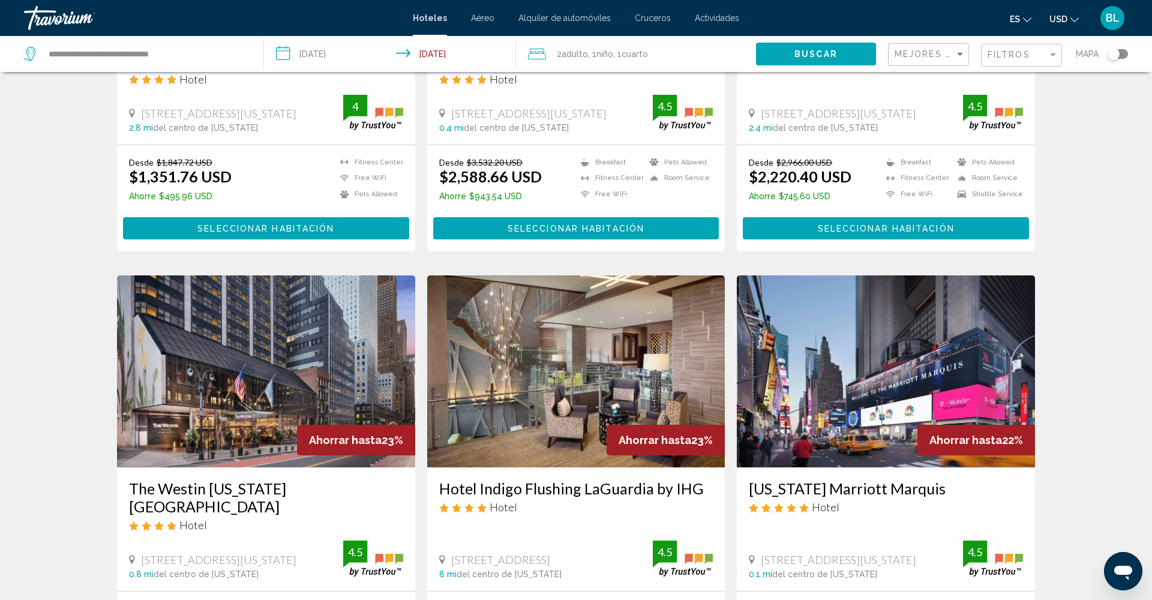
click at [1019, 47] on div "Filtros" at bounding box center [1023, 55] width 71 height 22
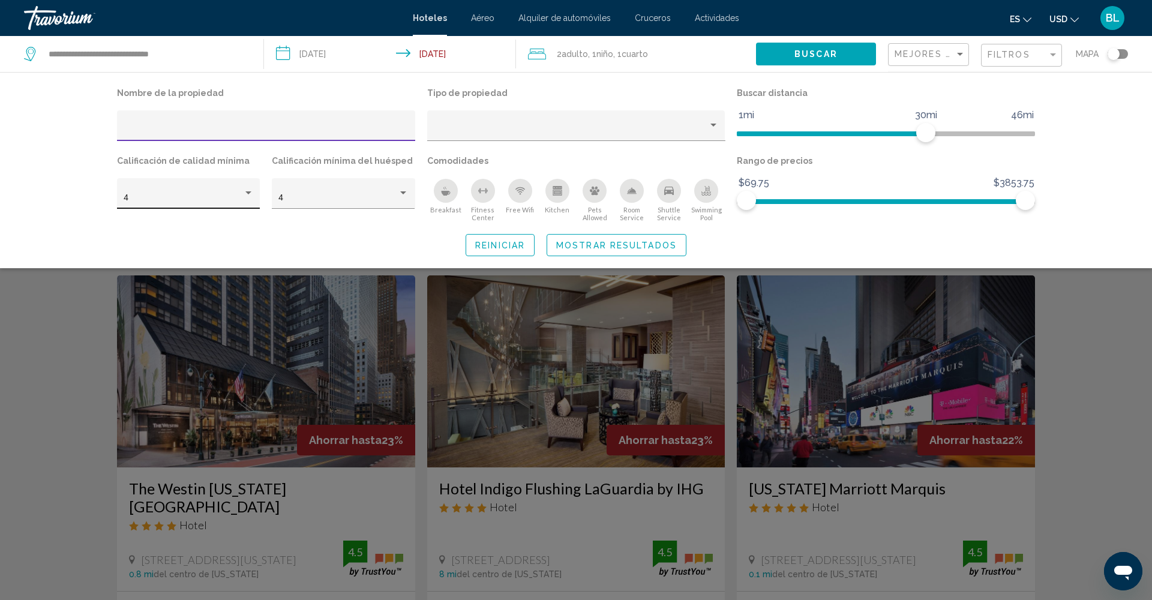
click at [250, 194] on div "Hotel Filters" at bounding box center [248, 192] width 6 height 3
click at [223, 222] on span "5" at bounding box center [189, 223] width 130 height 25
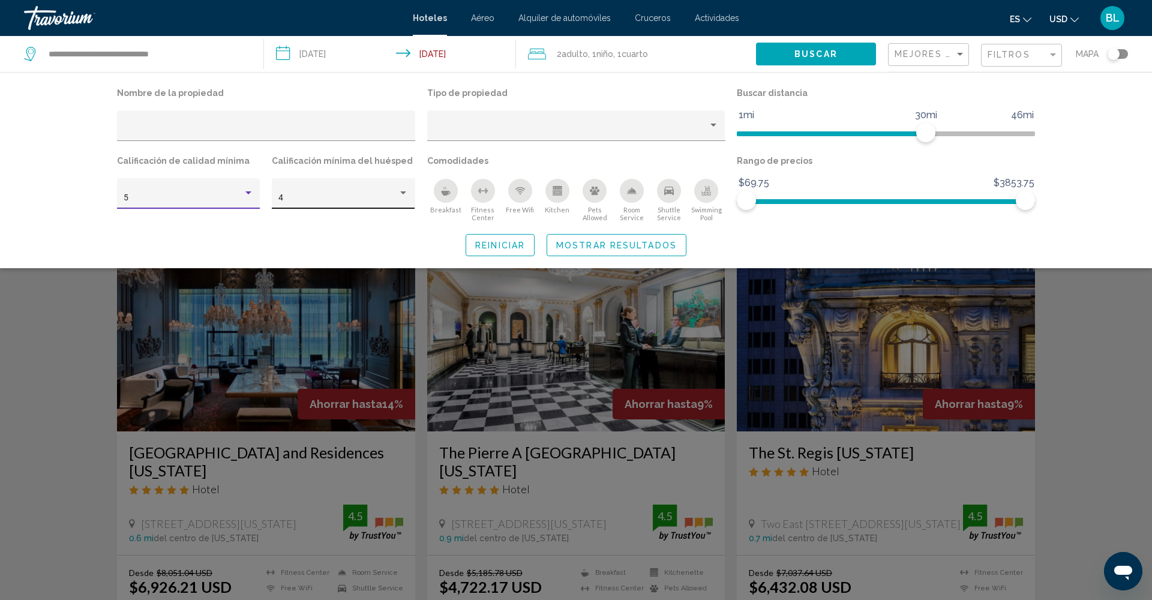
click at [344, 204] on div "4" at bounding box center [343, 197] width 130 height 25
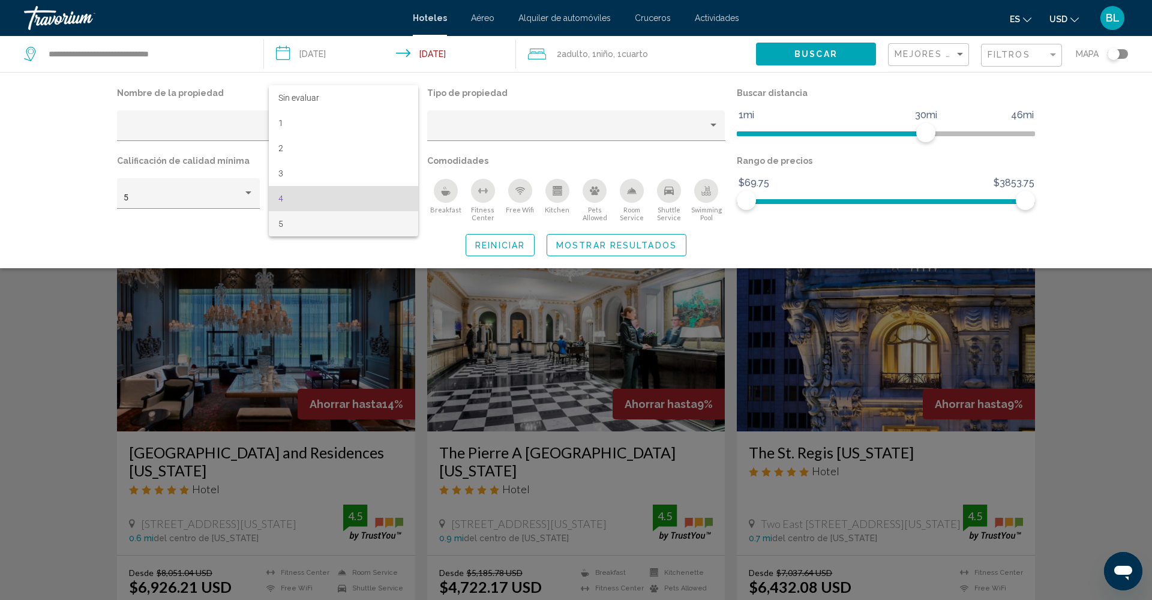
click at [343, 221] on span "5" at bounding box center [343, 223] width 130 height 25
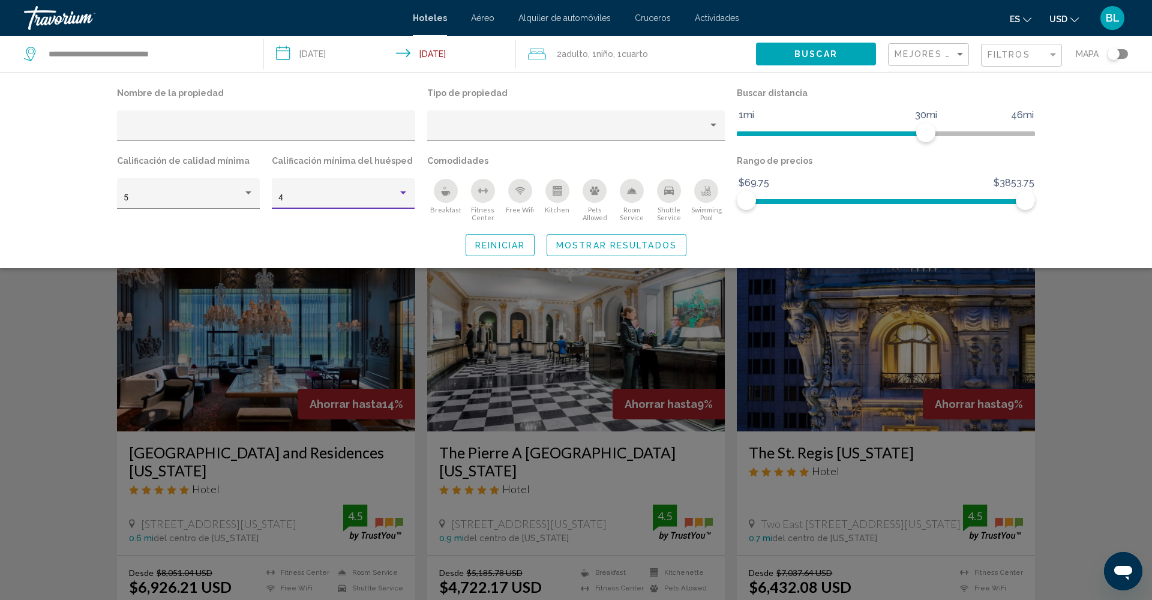
scroll to position [993, 0]
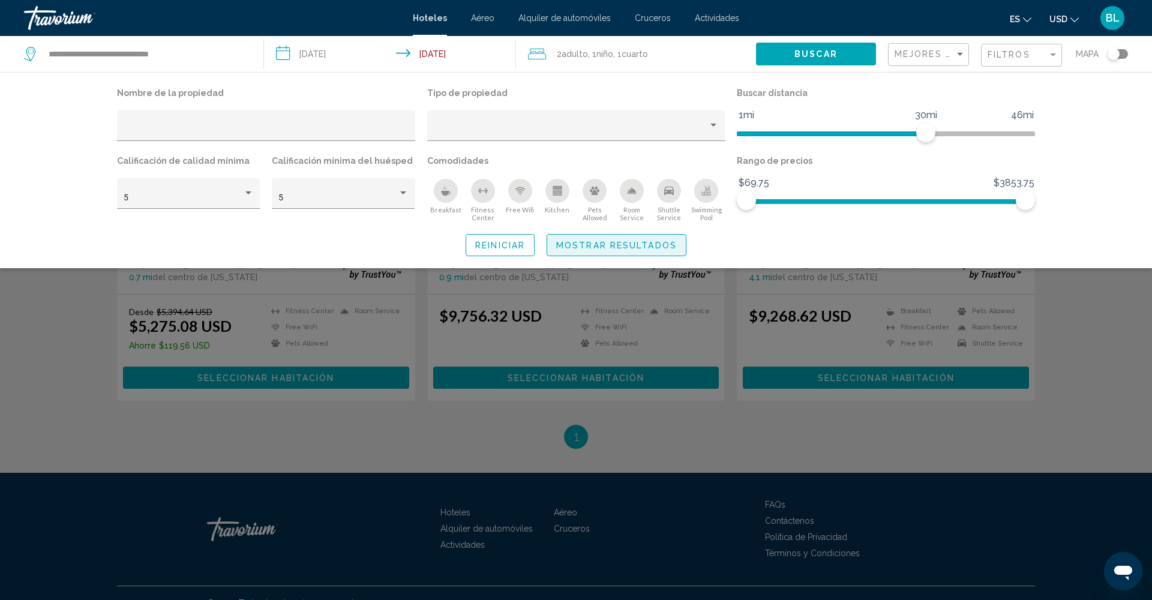
click at [637, 250] on span "Mostrar resultados" at bounding box center [616, 246] width 121 height 10
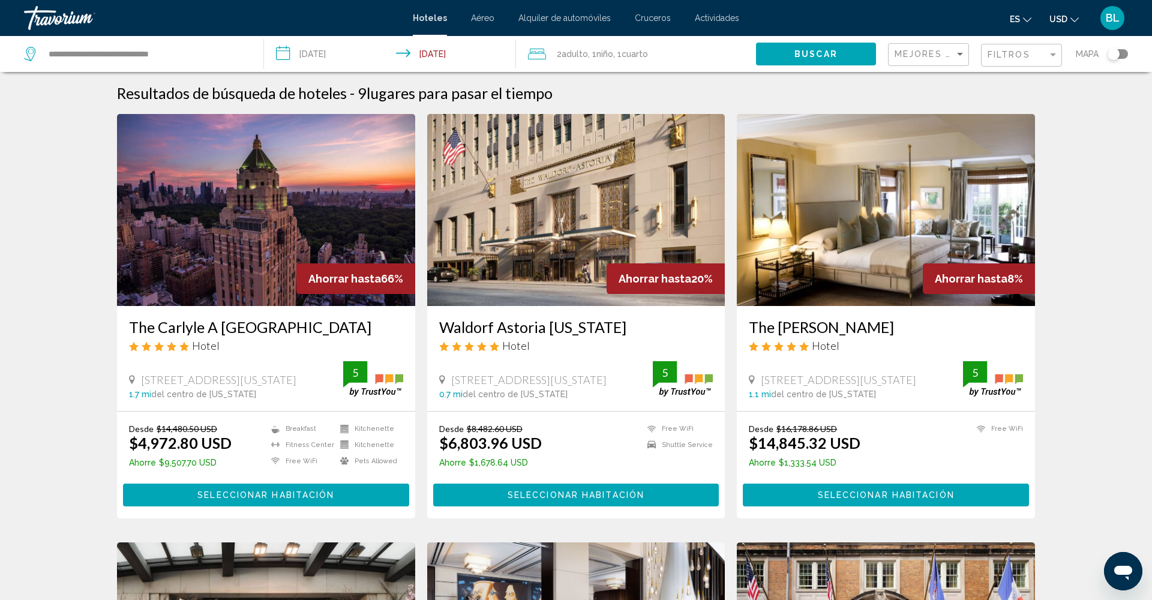
scroll to position [0, 0]
click at [274, 233] on img "Main content" at bounding box center [266, 210] width 298 height 192
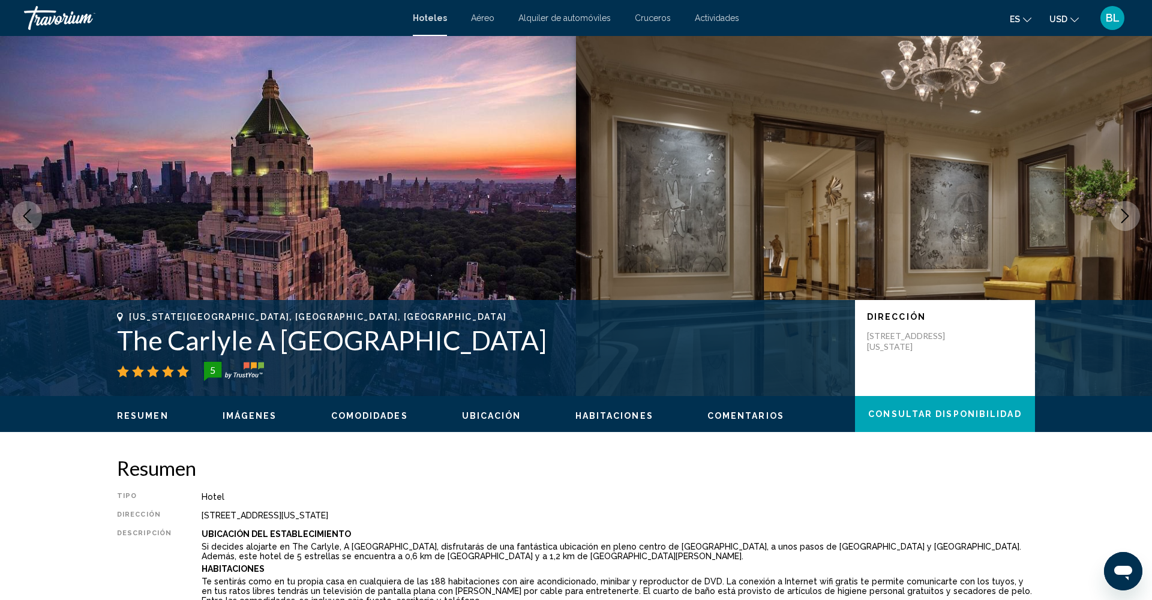
click at [262, 418] on span "Imágenes" at bounding box center [250, 416] width 55 height 10
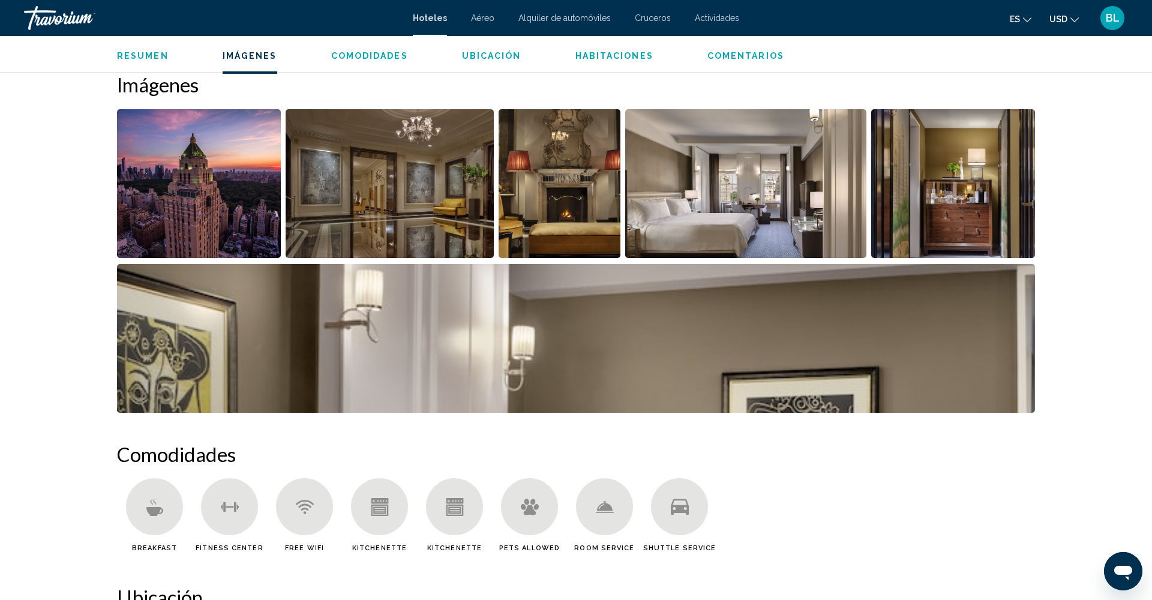
click at [227, 216] on img "Open full-screen image slider" at bounding box center [199, 183] width 164 height 149
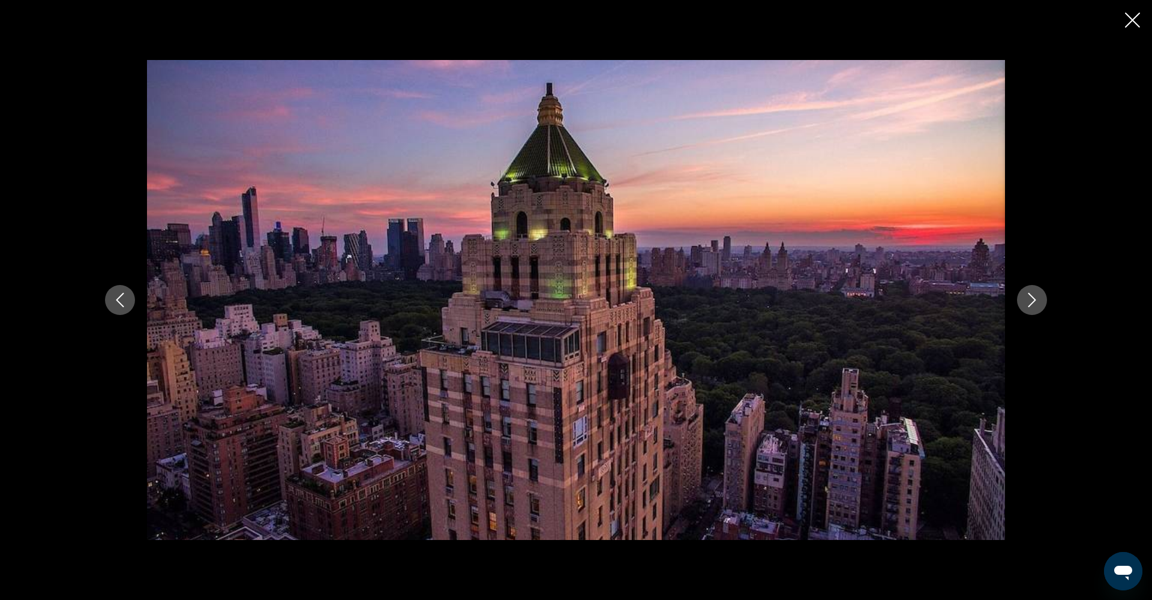
click at [1030, 304] on icon "Next image" at bounding box center [1032, 300] width 14 height 14
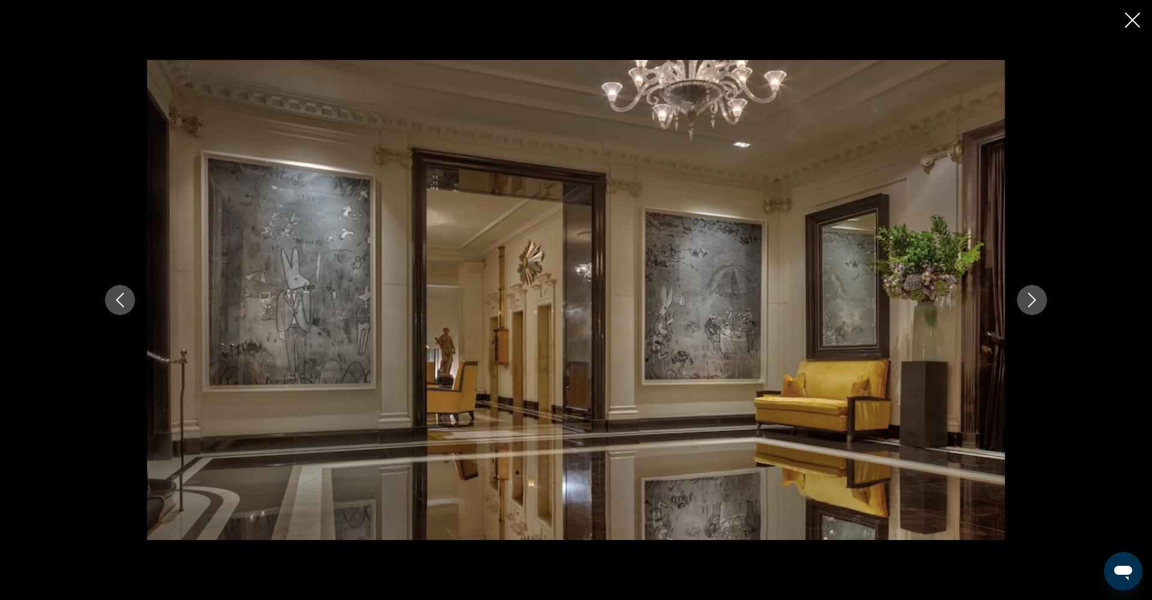
click at [1030, 304] on icon "Next image" at bounding box center [1032, 300] width 14 height 14
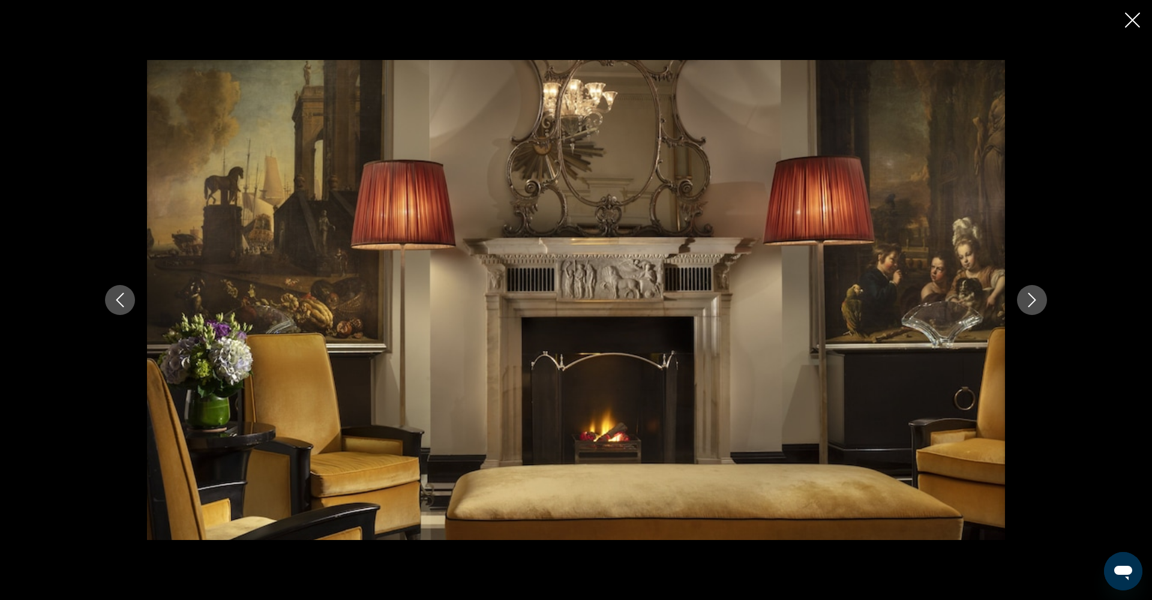
click at [1030, 304] on icon "Next image" at bounding box center [1032, 300] width 14 height 14
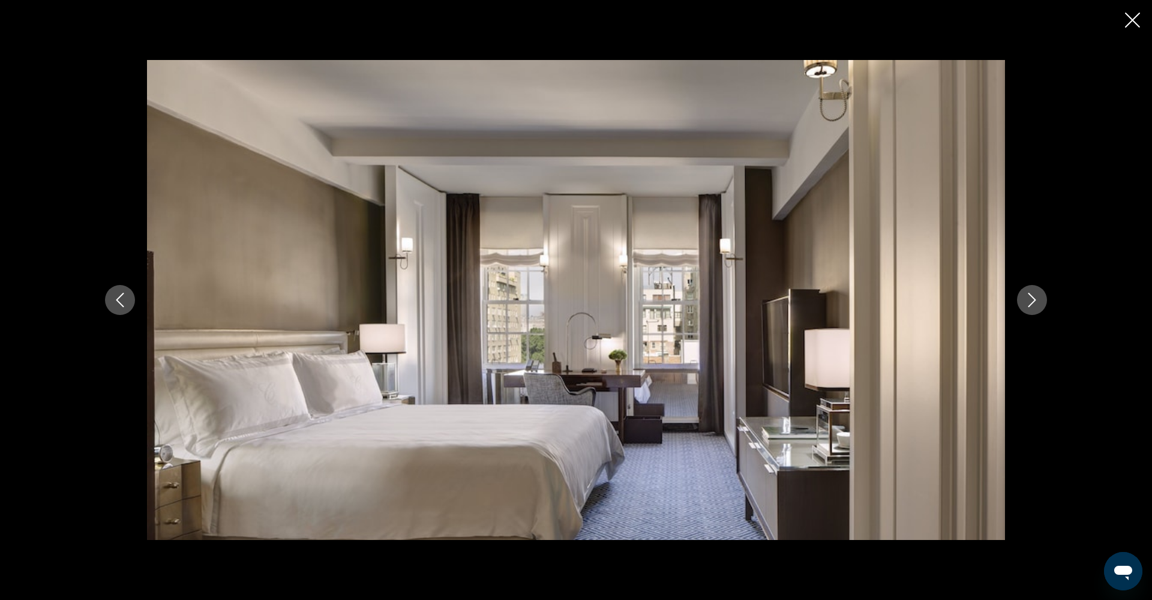
click at [1030, 304] on icon "Next image" at bounding box center [1032, 300] width 14 height 14
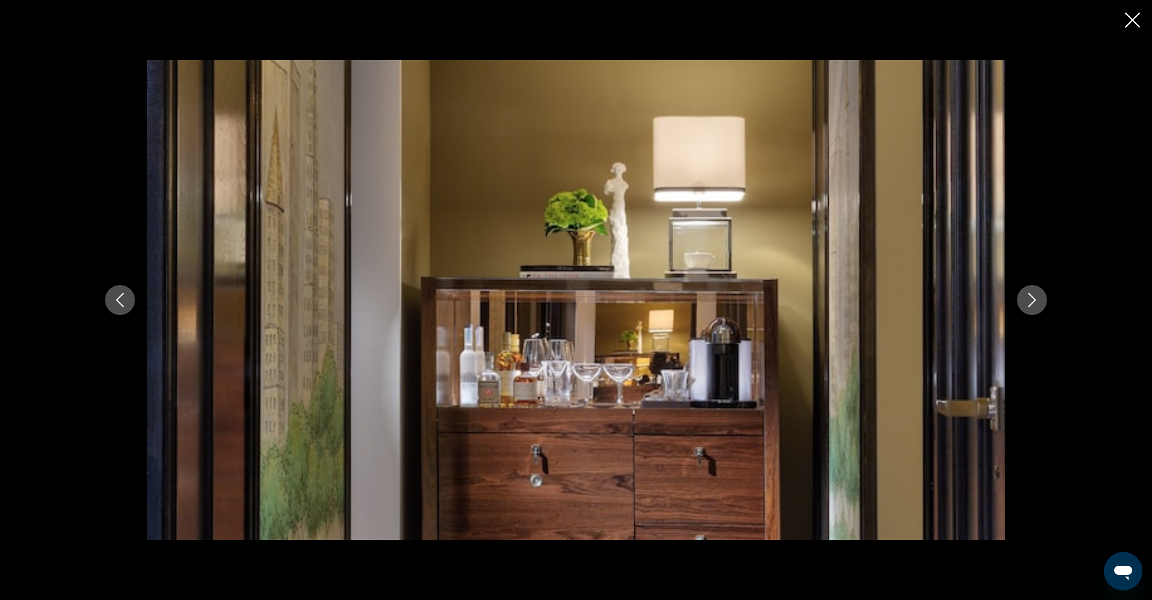
click at [1030, 304] on icon "Next image" at bounding box center [1032, 300] width 14 height 14
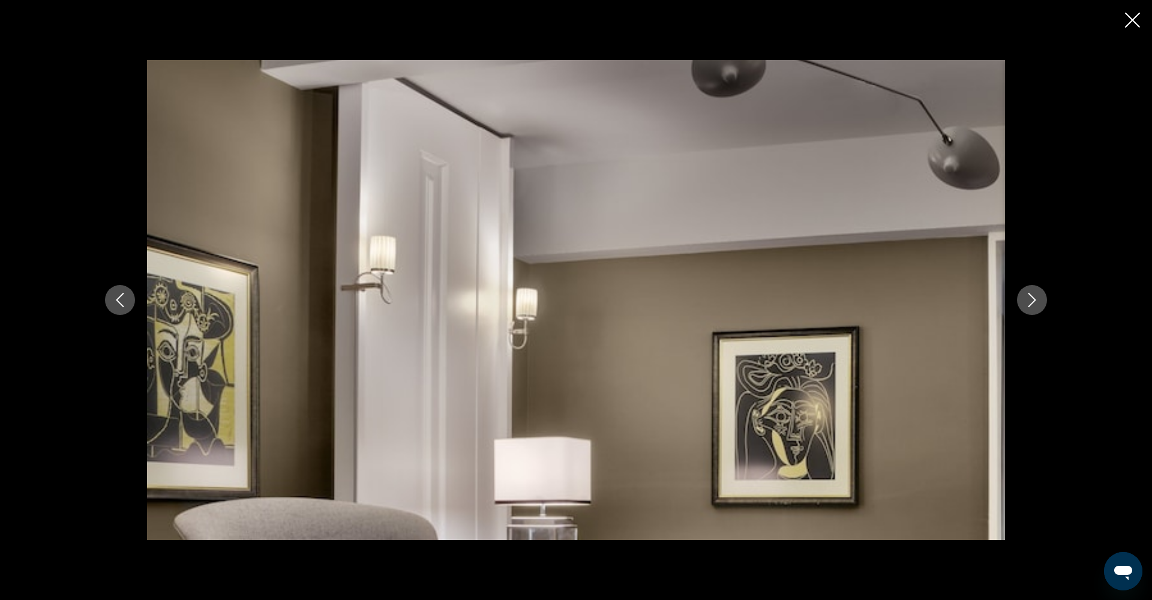
click at [1030, 304] on icon "Next image" at bounding box center [1032, 300] width 14 height 14
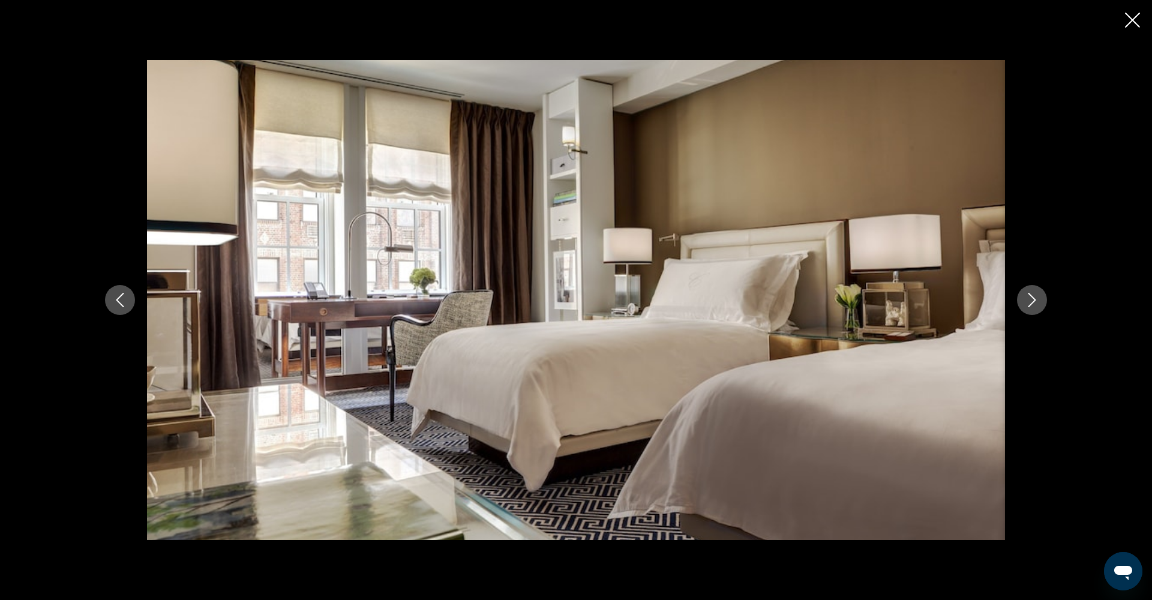
click at [1030, 304] on icon "Next image" at bounding box center [1032, 300] width 14 height 14
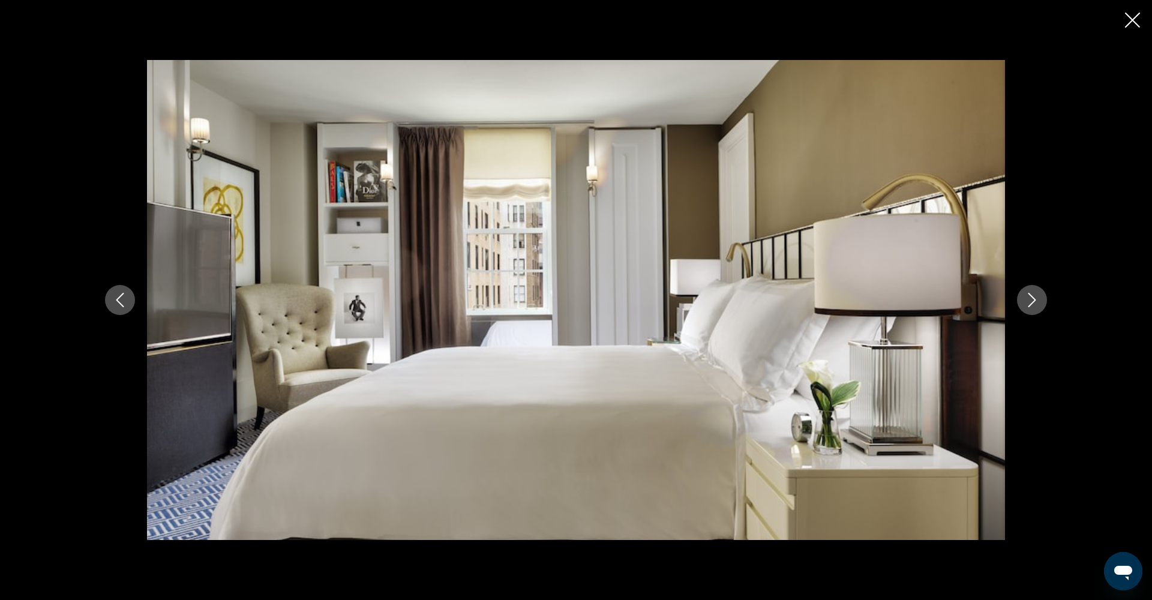
click at [1030, 304] on icon "Next image" at bounding box center [1032, 300] width 14 height 14
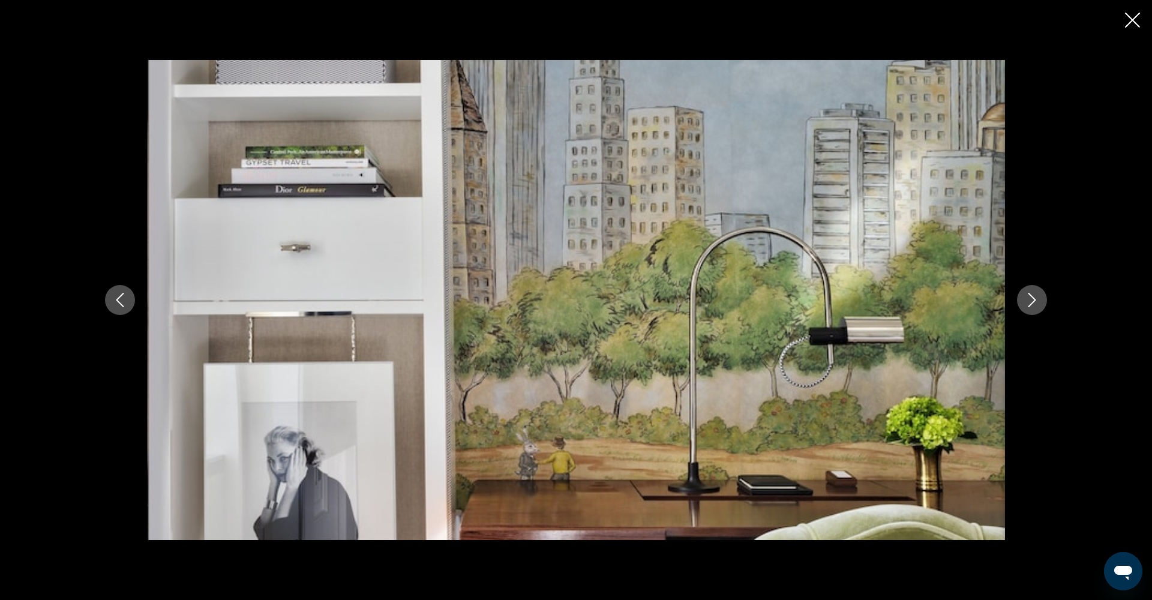
click at [1030, 304] on icon "Next image" at bounding box center [1032, 300] width 14 height 14
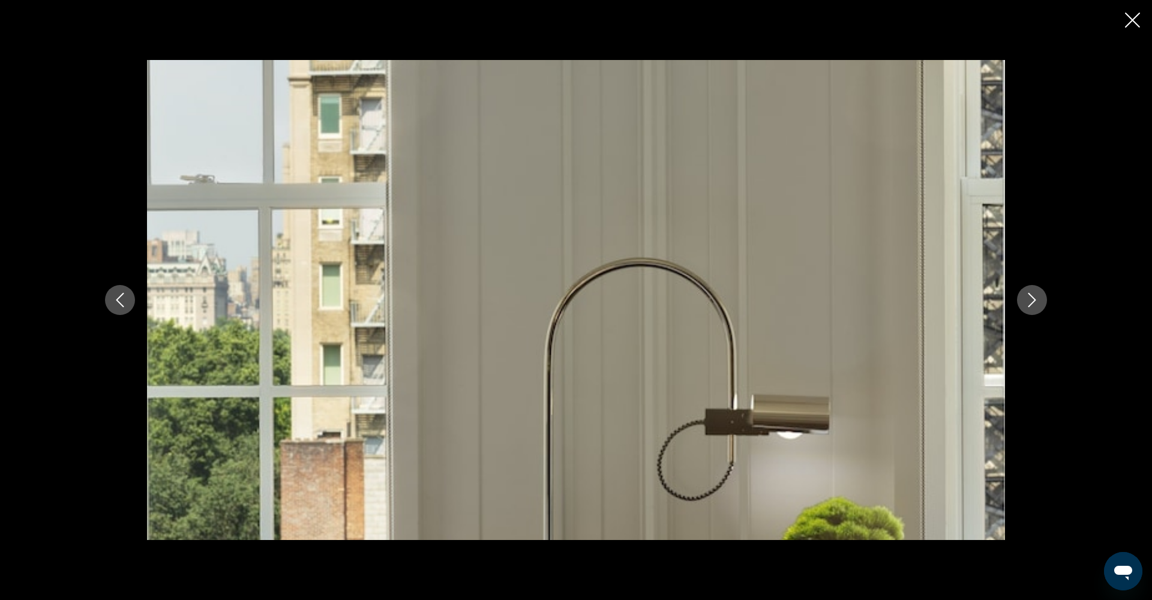
click at [1030, 304] on icon "Next image" at bounding box center [1032, 300] width 14 height 14
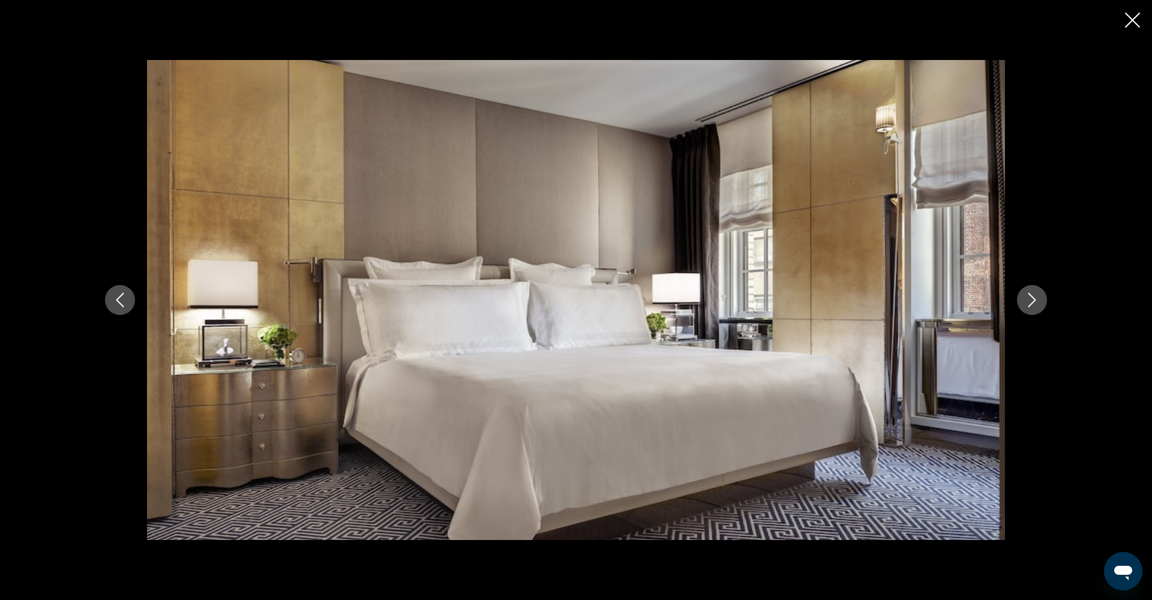
click at [1030, 304] on icon "Next image" at bounding box center [1032, 300] width 14 height 14
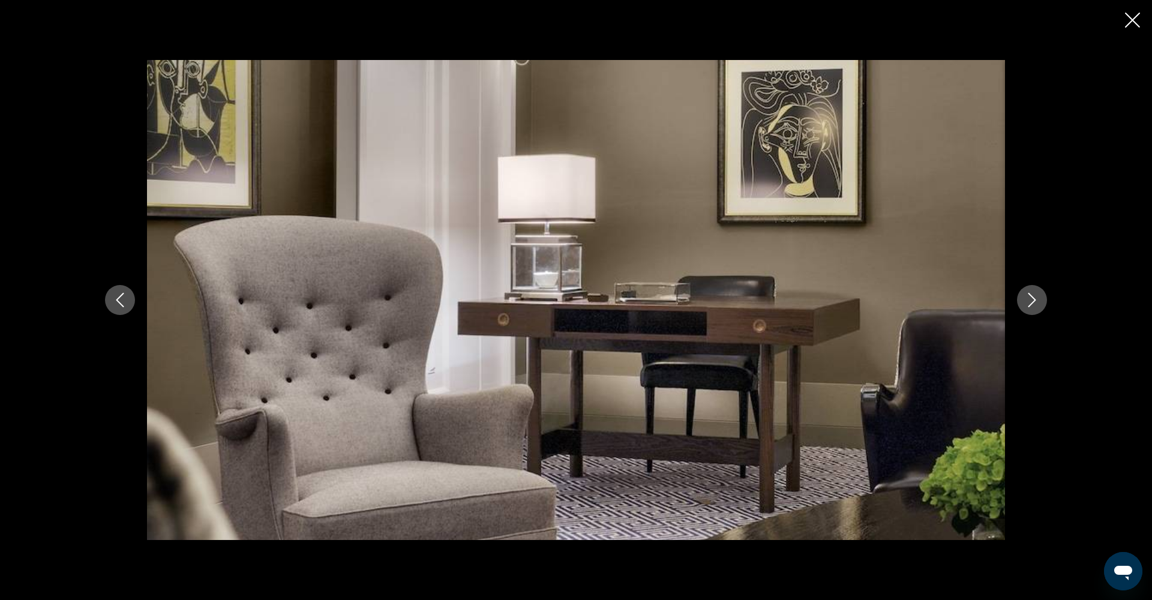
click at [1030, 304] on icon "Next image" at bounding box center [1032, 300] width 14 height 14
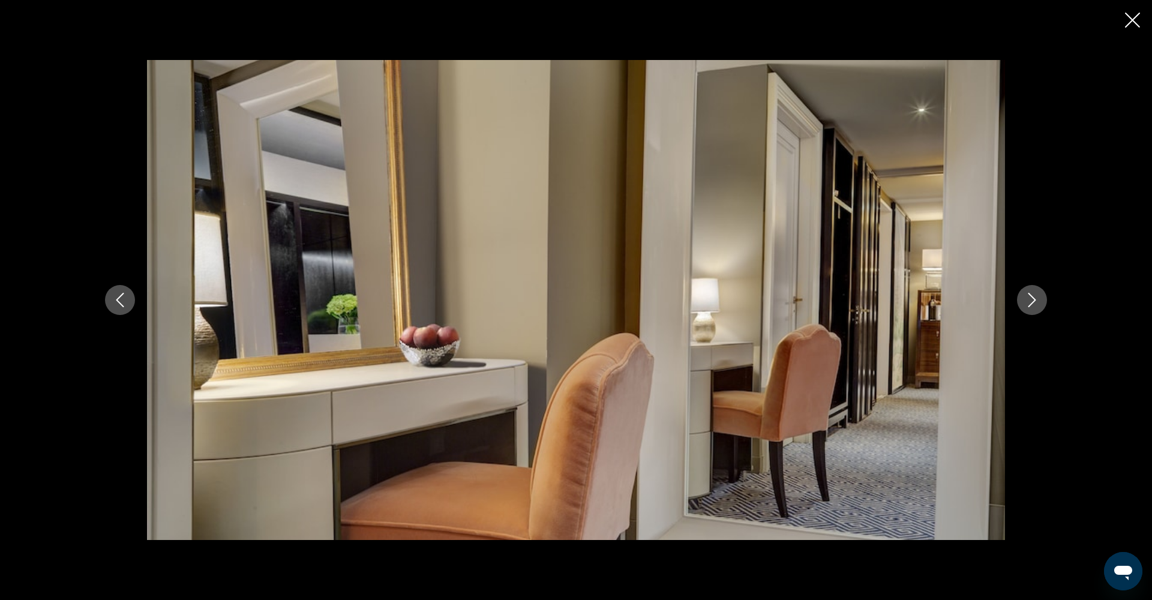
click at [1139, 19] on icon "Close slideshow" at bounding box center [1132, 20] width 15 height 15
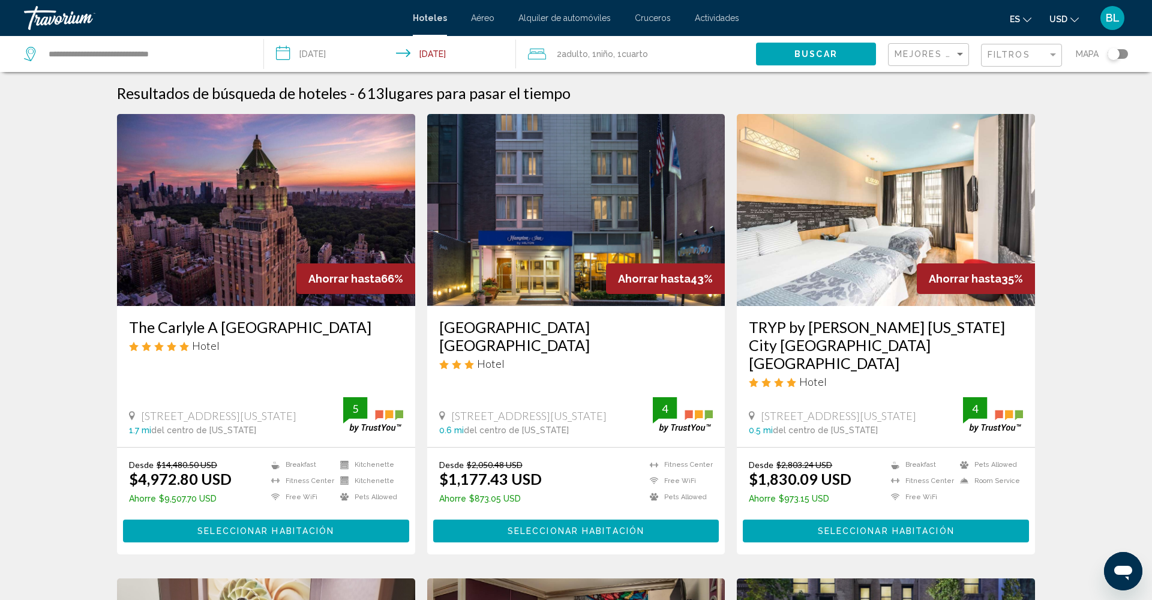
click at [92, 33] on mat-toolbar "Hoteles Aéreo Alquiler de automóviles Cruceros Actividades Hoteles Aéreo Alquil…" at bounding box center [576, 18] width 1152 height 36
click at [187, 49] on input "**********" at bounding box center [146, 54] width 198 height 18
drag, startPoint x: 184, startPoint y: 53, endPoint x: 15, endPoint y: 51, distance: 168.6
click at [15, 51] on app-destination-search "**********" at bounding box center [132, 54] width 264 height 36
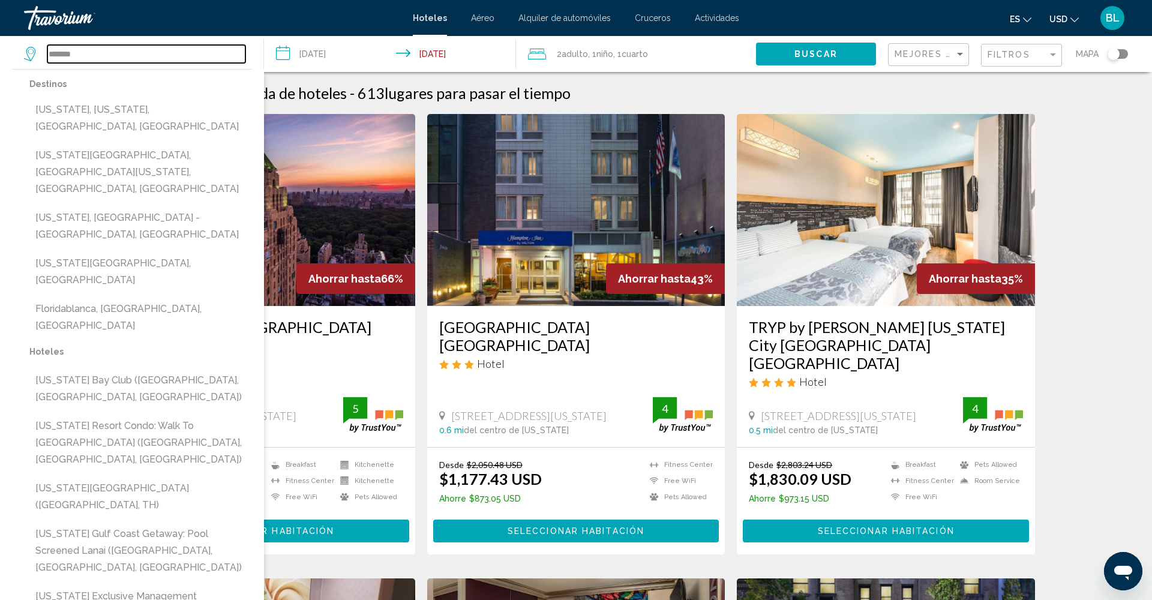
drag, startPoint x: 80, startPoint y: 57, endPoint x: 41, endPoint y: 55, distance: 39.1
click at [41, 55] on div "*******" at bounding box center [134, 54] width 221 height 18
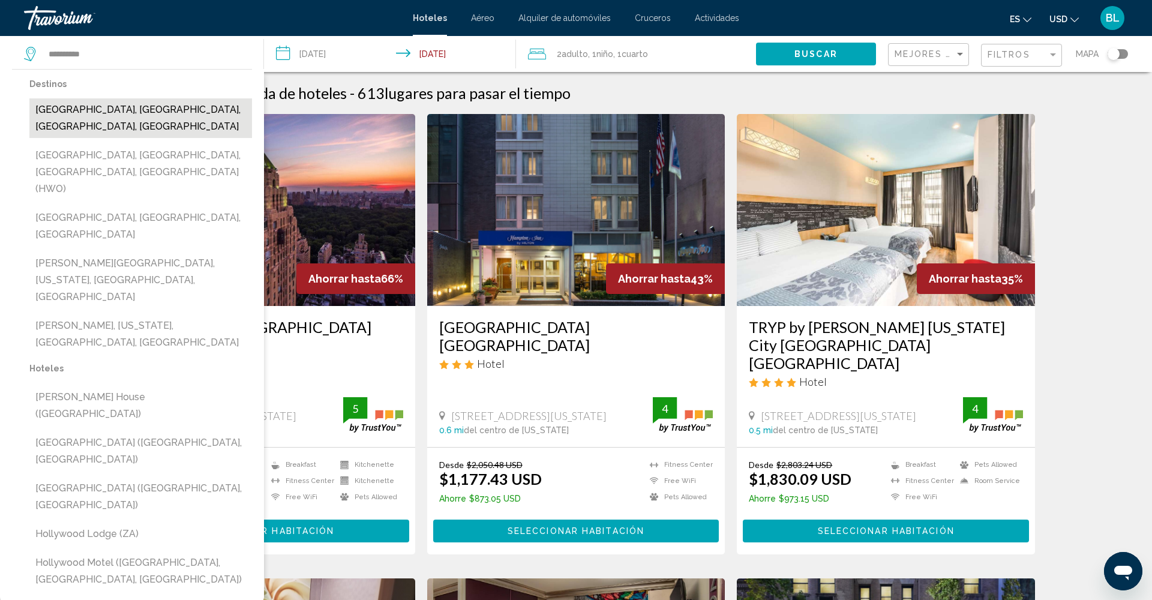
click at [92, 109] on button "[GEOGRAPHIC_DATA], [GEOGRAPHIC_DATA], [GEOGRAPHIC_DATA], [GEOGRAPHIC_DATA]" at bounding box center [140, 118] width 223 height 40
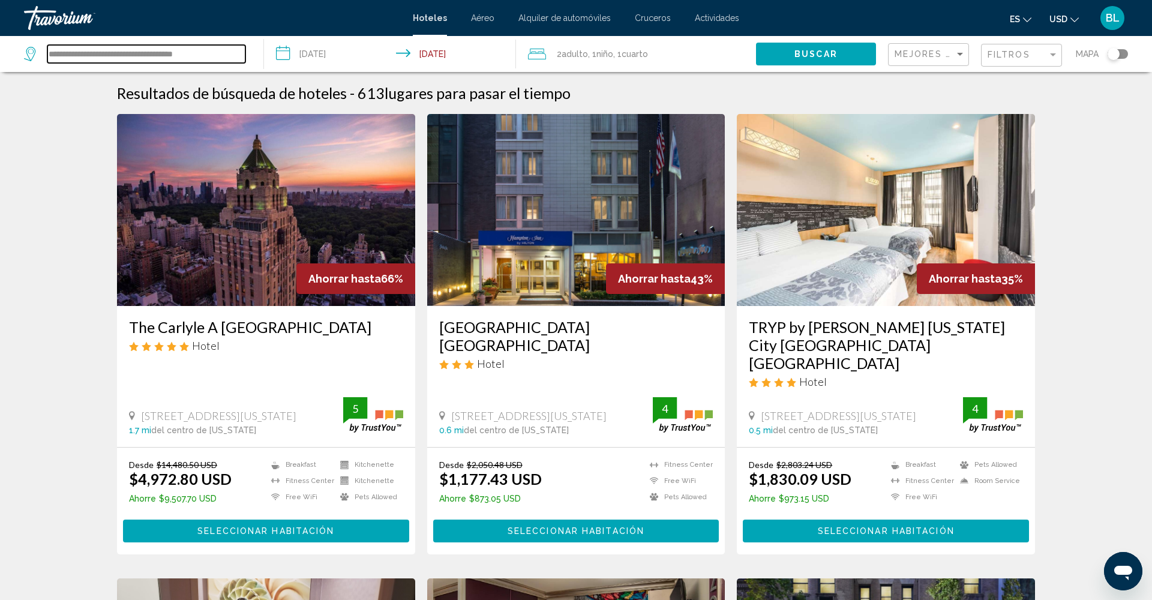
click at [98, 56] on input "**********" at bounding box center [146, 54] width 198 height 18
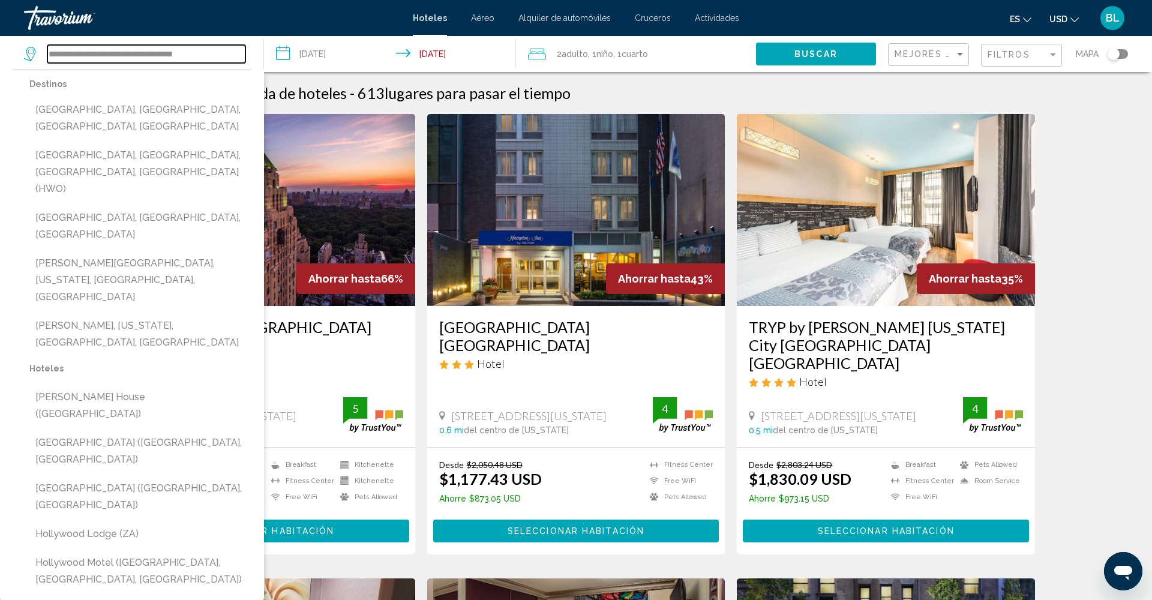
drag, startPoint x: 93, startPoint y: 53, endPoint x: 247, endPoint y: 55, distance: 154.2
click at [247, 55] on div "**********" at bounding box center [137, 54] width 227 height 36
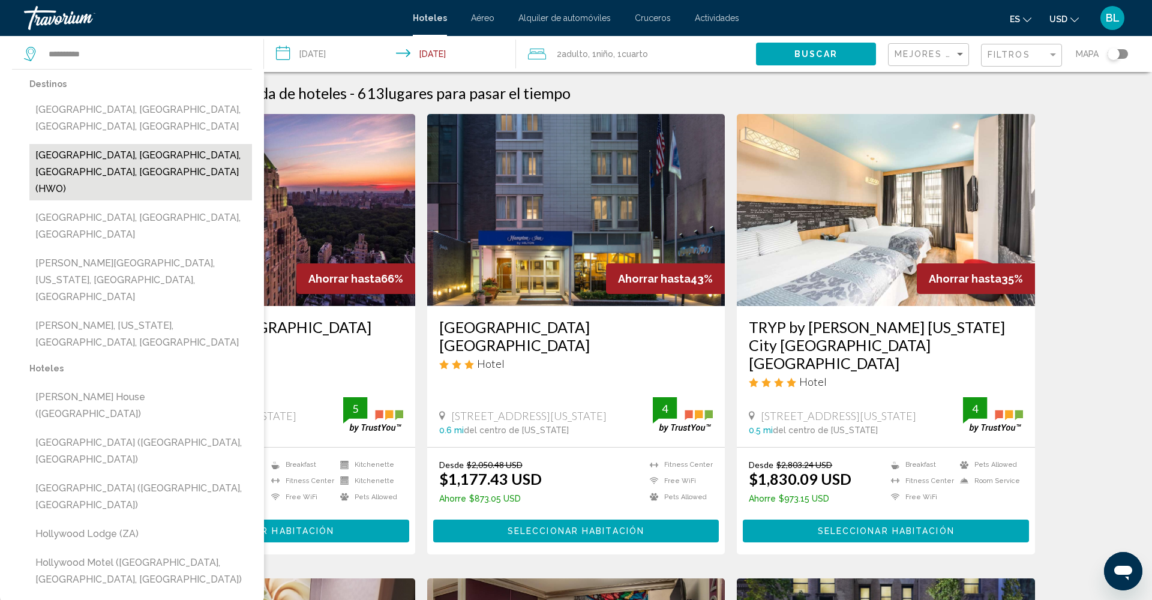
click at [127, 144] on button "[GEOGRAPHIC_DATA], [GEOGRAPHIC_DATA], [GEOGRAPHIC_DATA], [GEOGRAPHIC_DATA] (HWO)" at bounding box center [140, 172] width 223 height 56
type input "**********"
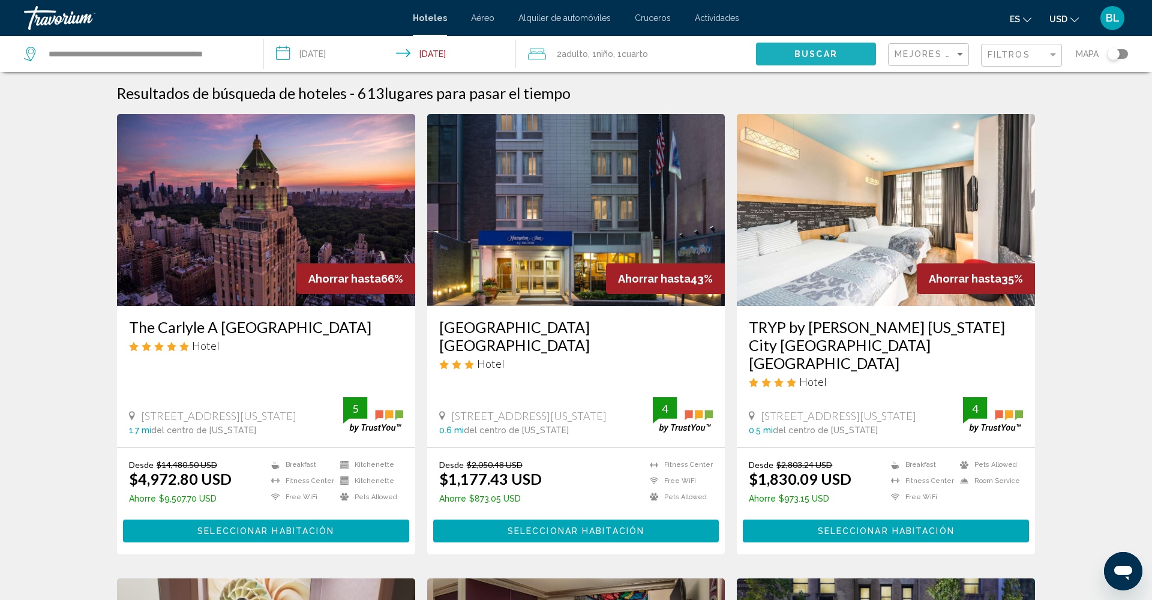
click at [799, 57] on span "Buscar" at bounding box center [815, 55] width 43 height 10
